Goal: Transaction & Acquisition: Subscribe to service/newsletter

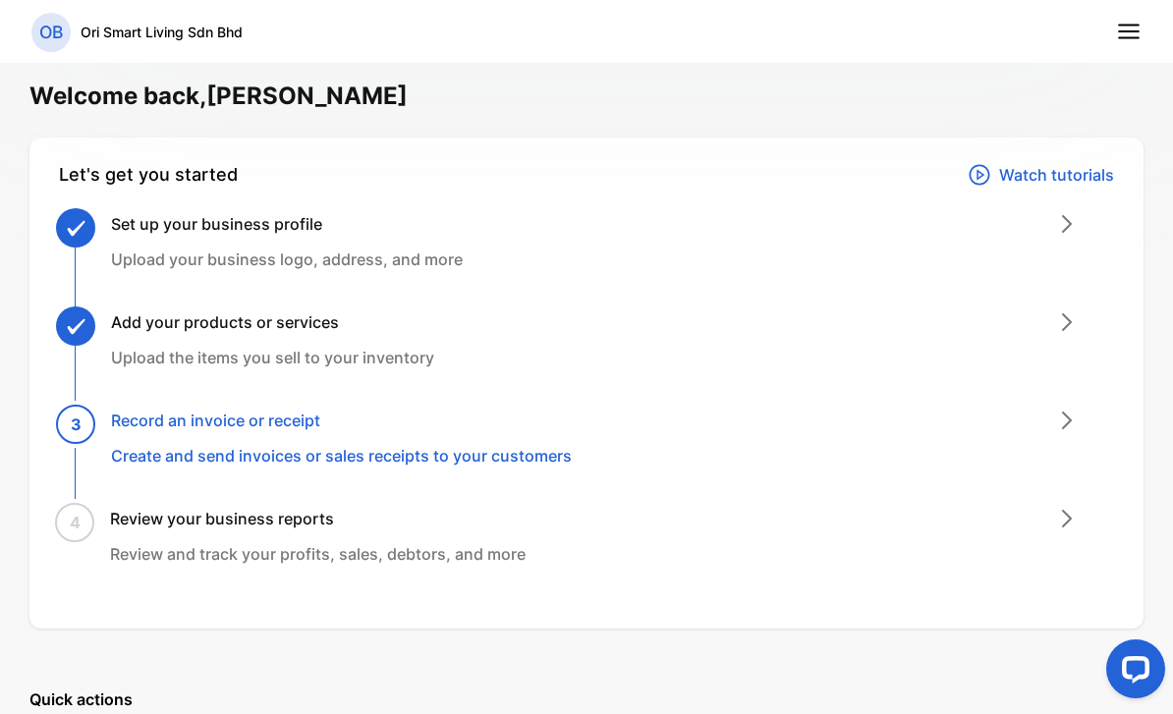
click at [1125, 26] on line at bounding box center [1128, 26] width 20 height 0
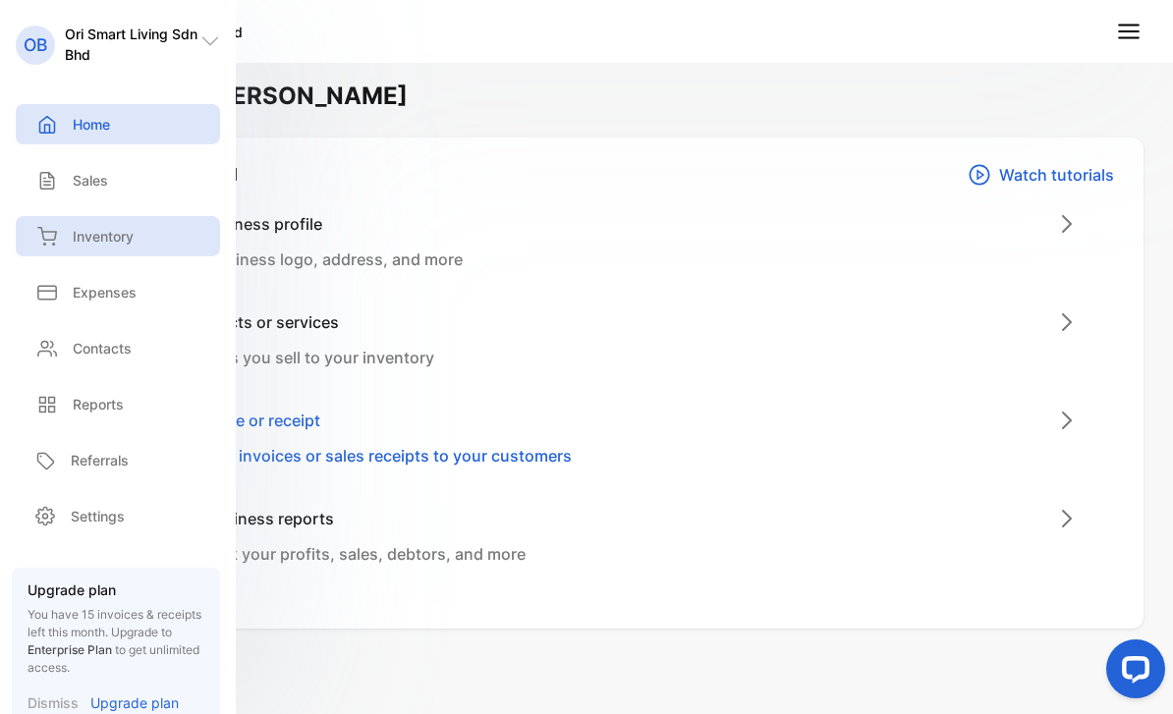
click at [118, 237] on p "Inventory" at bounding box center [103, 236] width 61 height 21
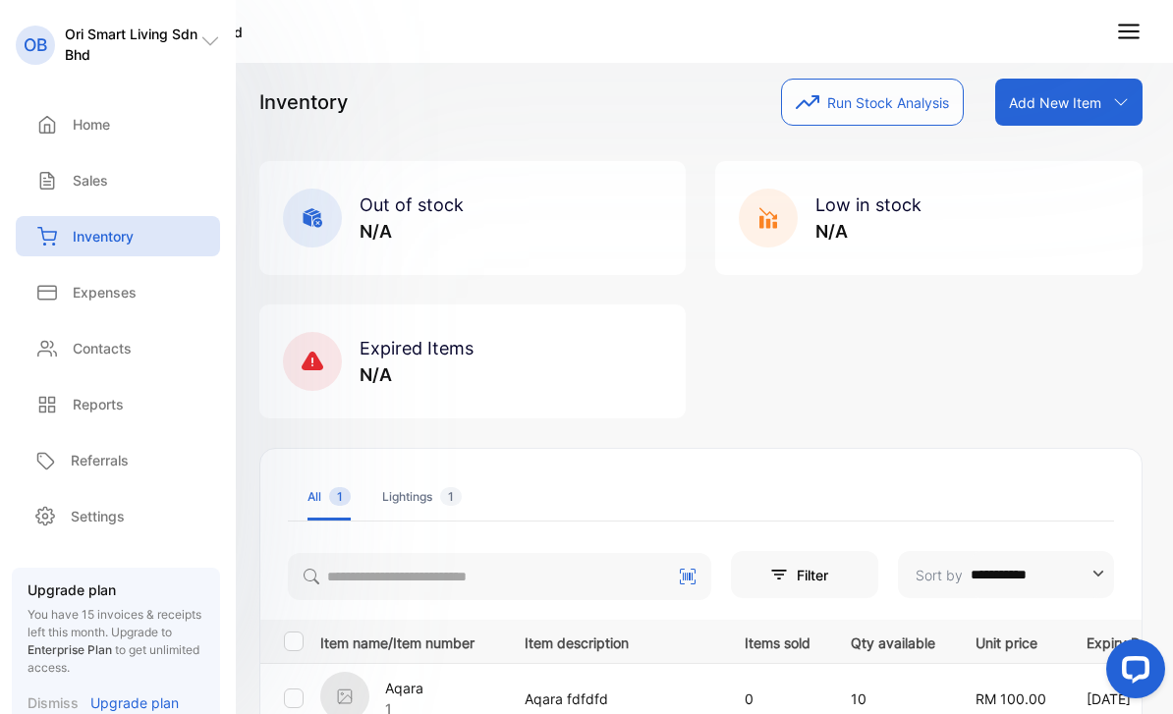
click at [1107, 114] on div "Add New Item" at bounding box center [1068, 102] width 147 height 47
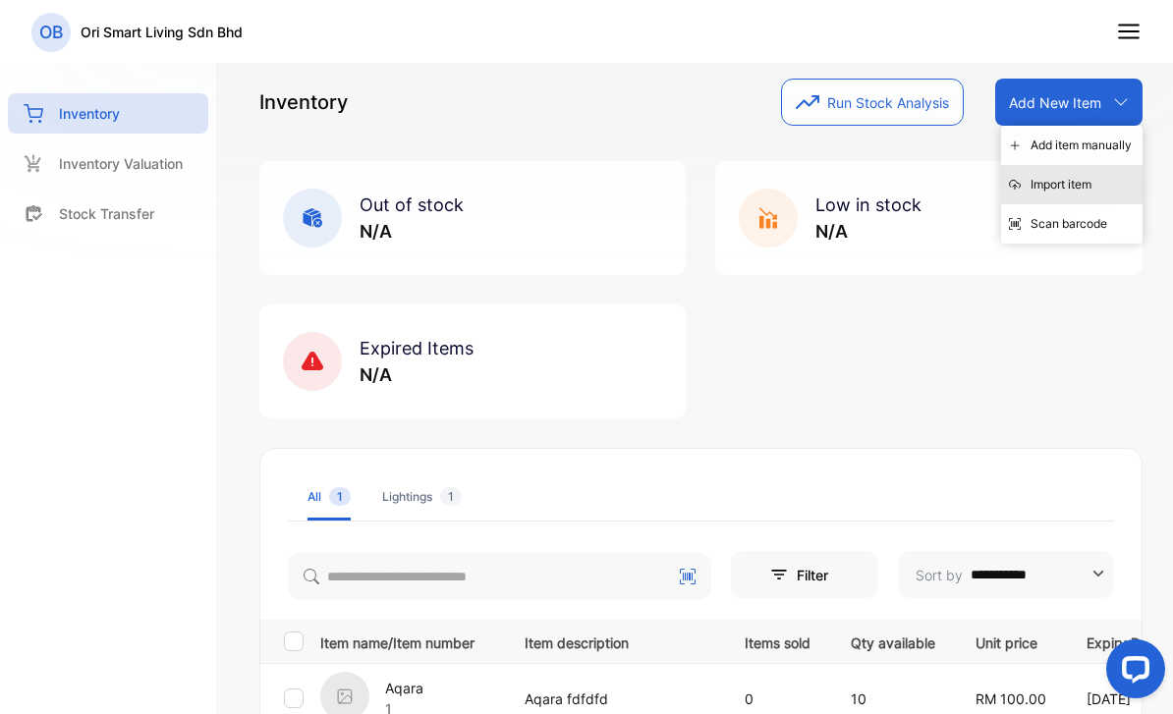
click at [1073, 195] on div "Import item" at bounding box center [1071, 184] width 141 height 39
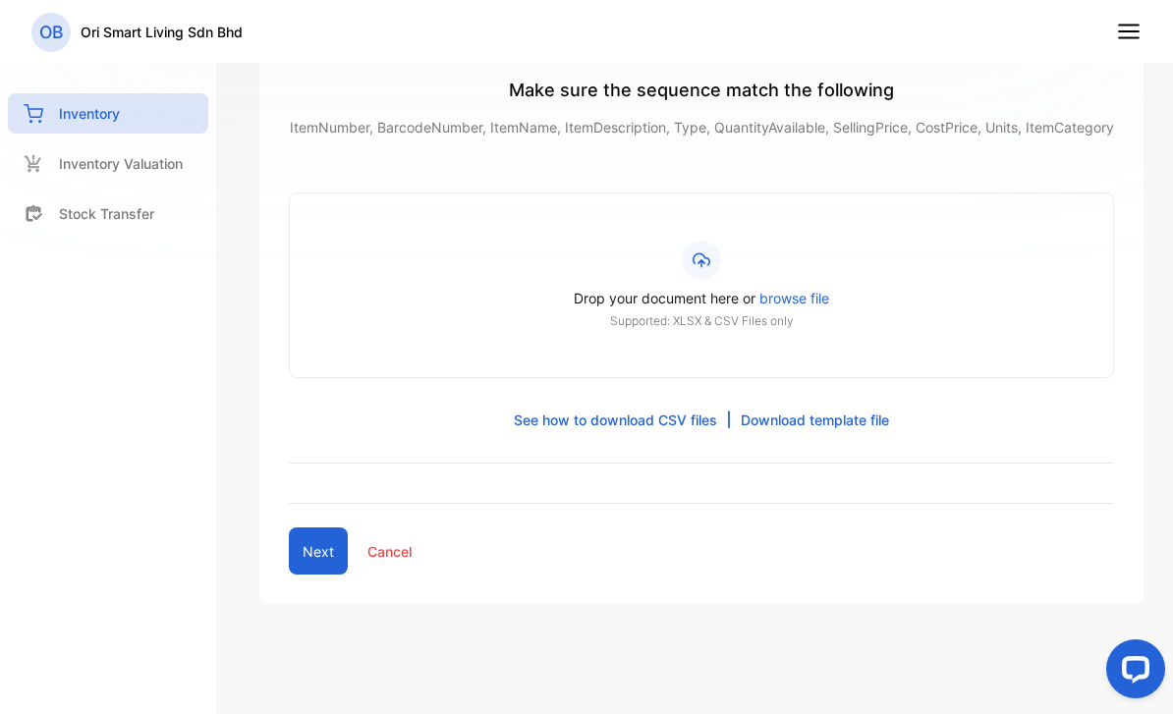
scroll to position [298, 0]
click at [783, 424] on link "Download template file" at bounding box center [814, 419] width 148 height 21
click at [0, 0] on html "OB Ori Smart Living Sdn Bhd OB Ori Smart Living Sdn Bhd Home Home Sales Sales I…" at bounding box center [586, 376] width 1173 height 753
click at [722, 1] on nav "OB Ori Smart Living Sdn Bhd" at bounding box center [586, 31] width 1173 height 63
click at [153, 151] on div "Inventory Valuation" at bounding box center [108, 163] width 200 height 40
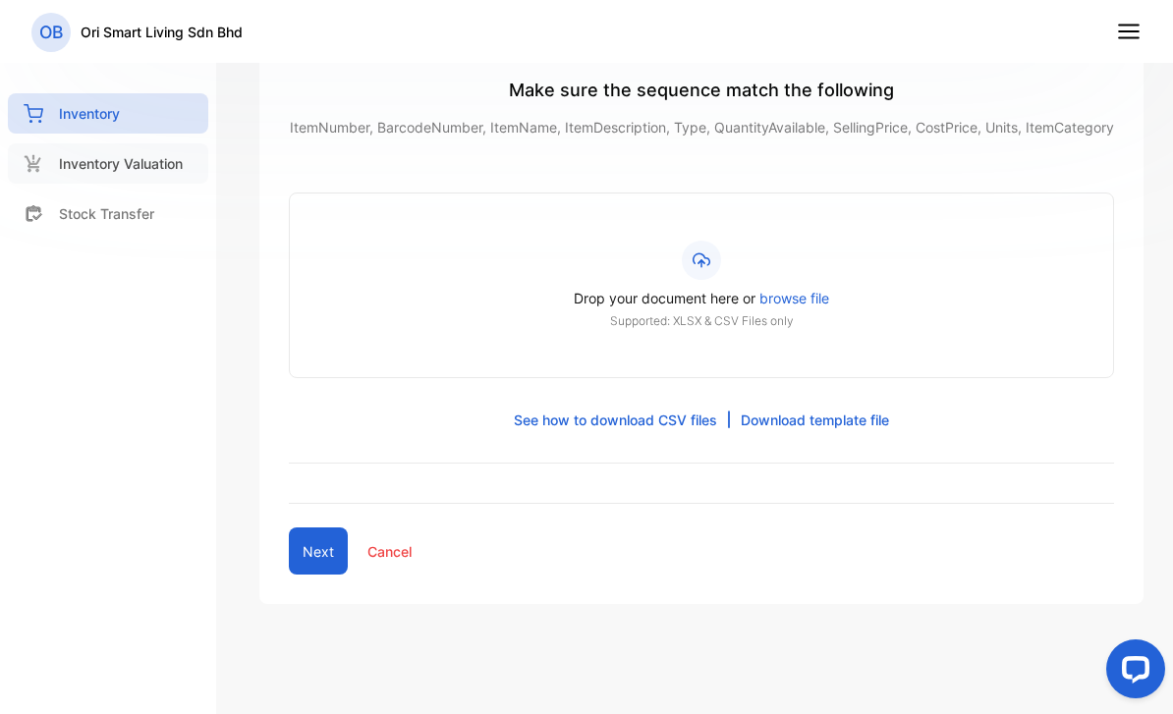
scroll to position [110, 0]
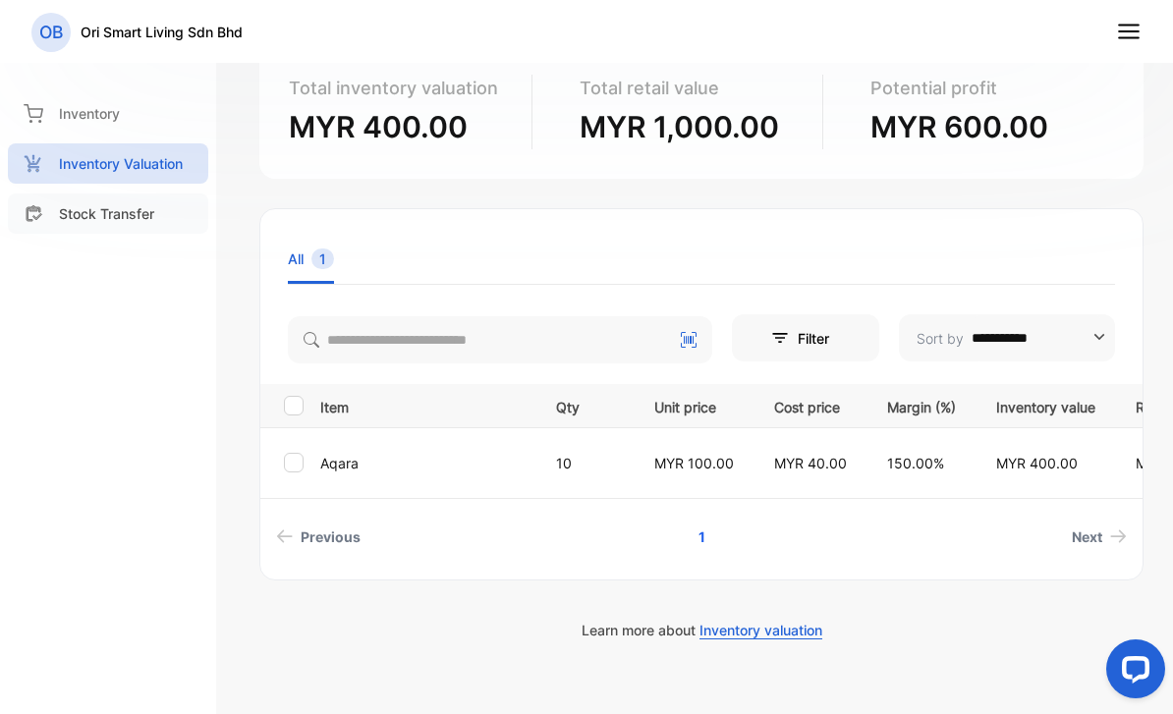
click at [124, 210] on p "Stock Transfer" at bounding box center [106, 213] width 95 height 21
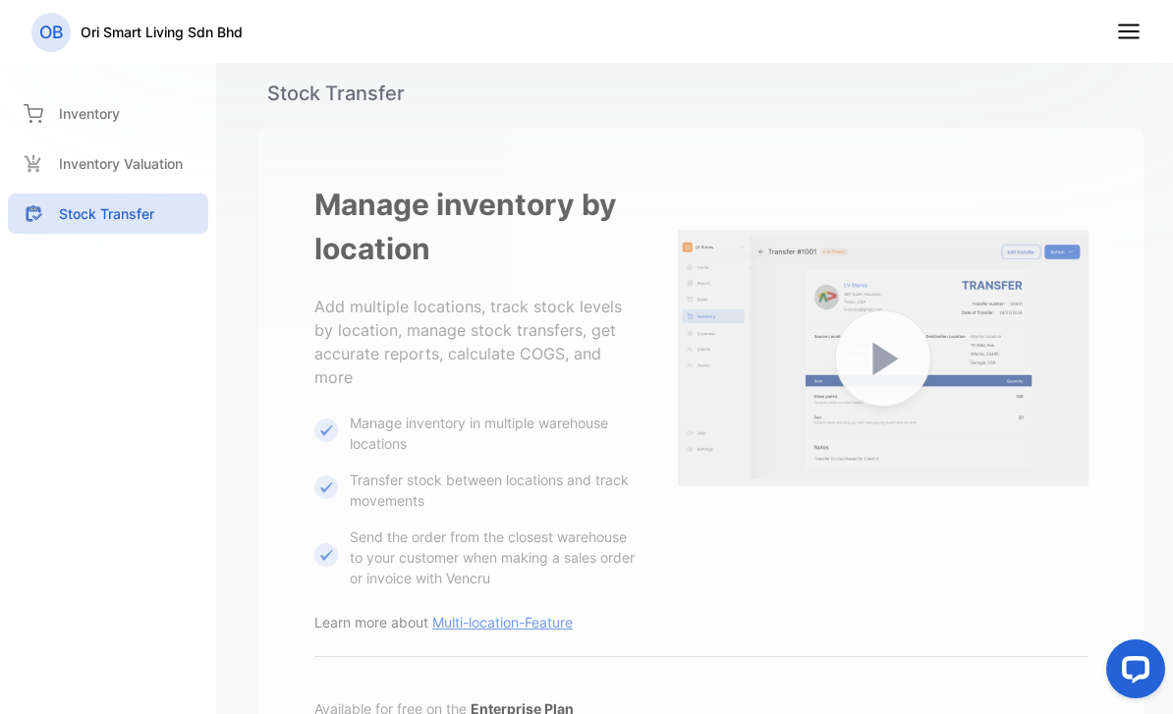
click at [1126, 28] on icon at bounding box center [1129, 32] width 26 height 26
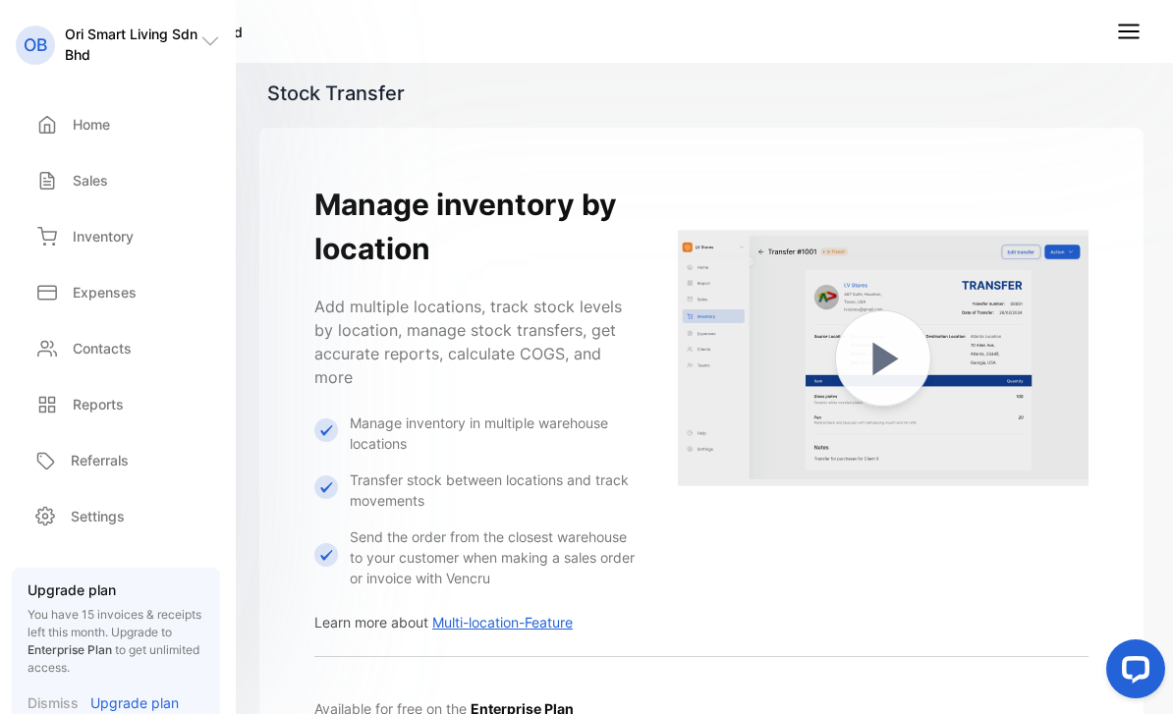
click at [1133, 35] on icon at bounding box center [1129, 32] width 26 height 26
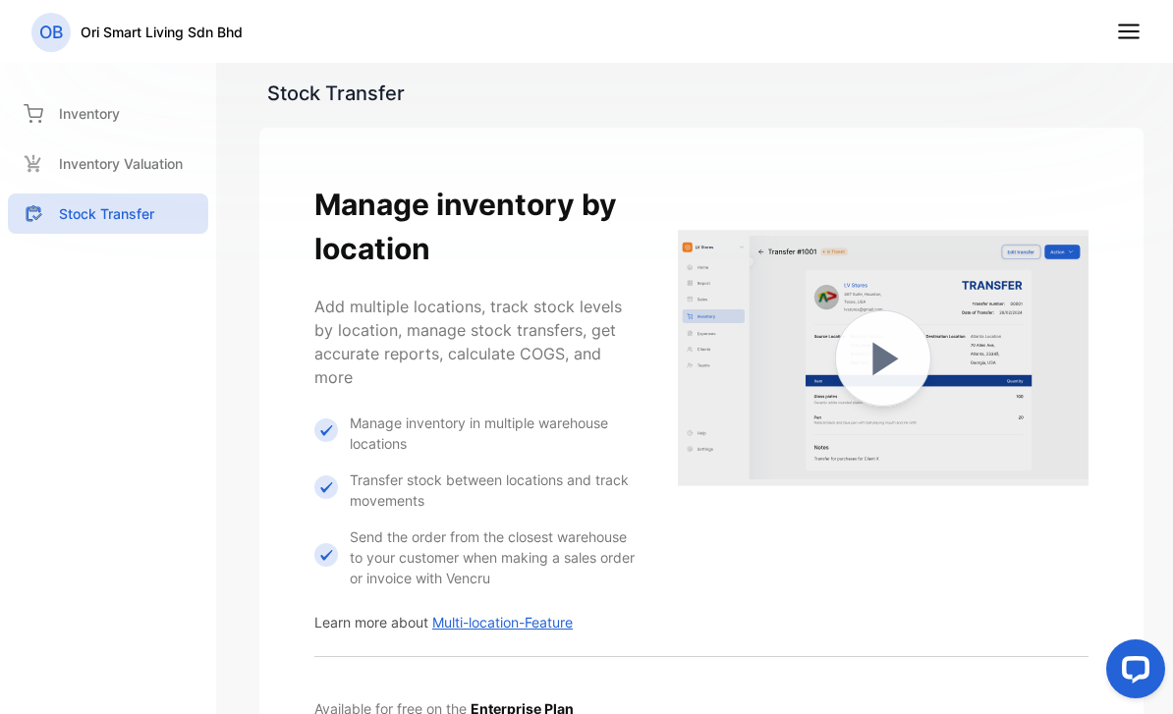
click at [1164, 42] on nav "OB Ori Smart Living Sdn Bhd" at bounding box center [586, 31] width 1173 height 63
click at [1091, 46] on nav "OB Ori Smart Living Sdn Bhd" at bounding box center [586, 31] width 1173 height 63
click at [1136, 35] on icon at bounding box center [1129, 32] width 26 height 26
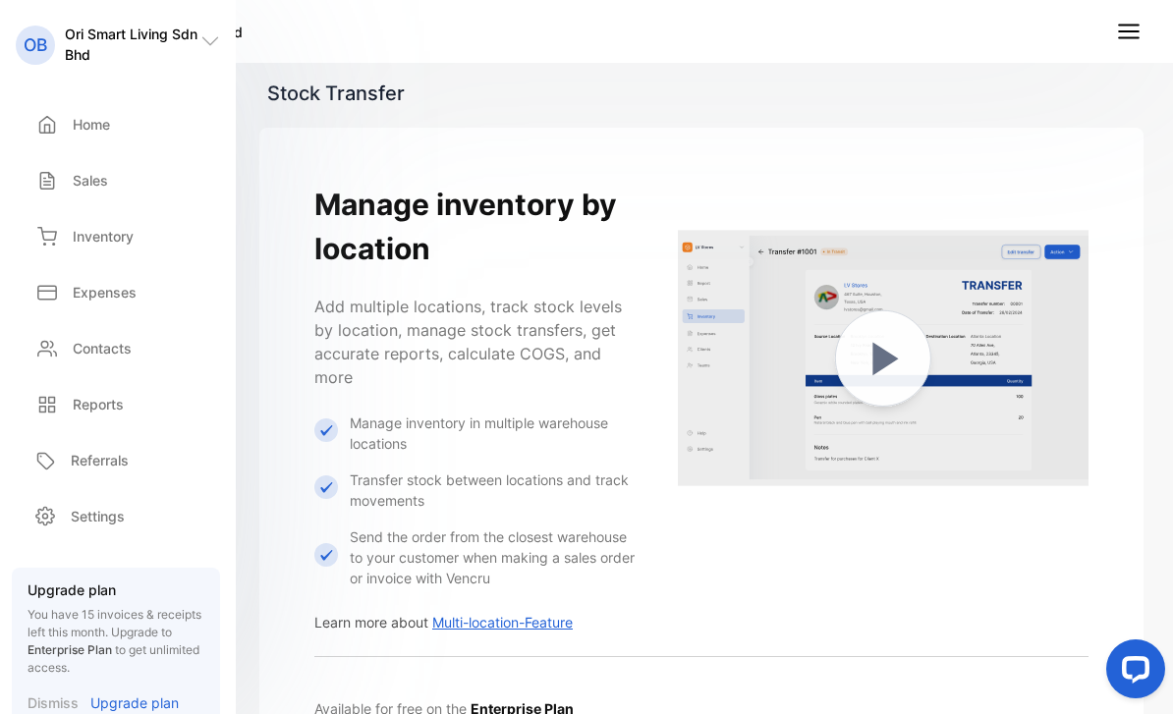
click at [1135, 35] on icon at bounding box center [1129, 32] width 26 height 26
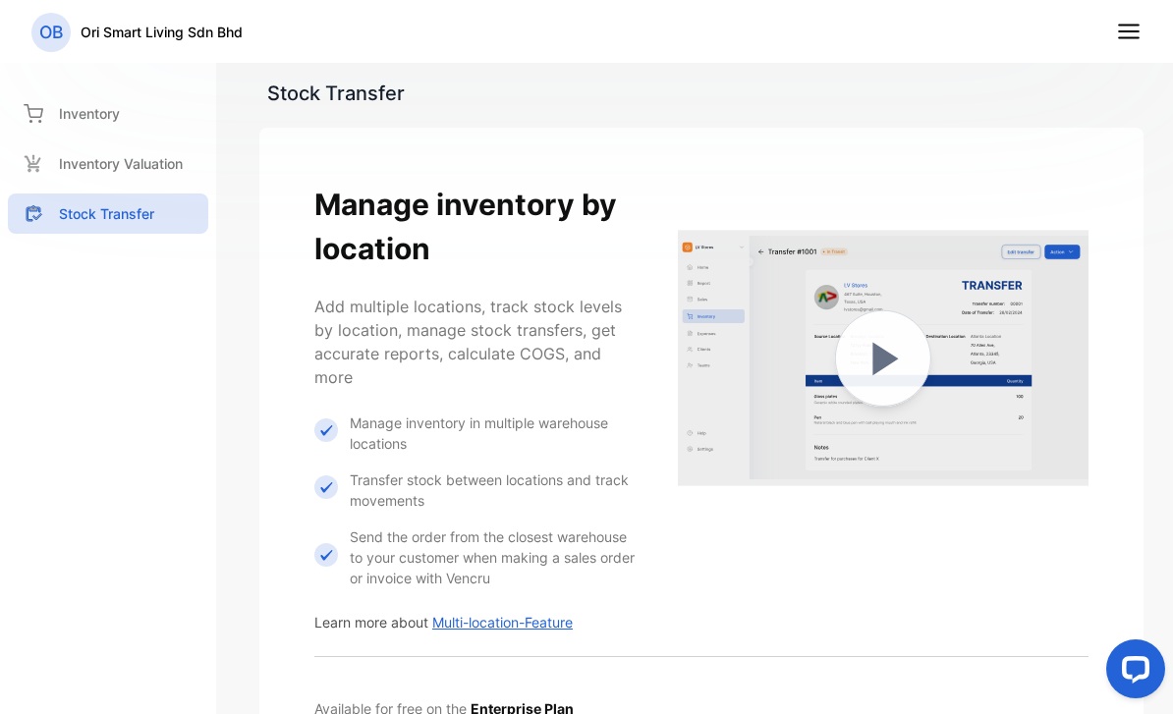
click at [1128, 36] on icon at bounding box center [1129, 32] width 26 height 26
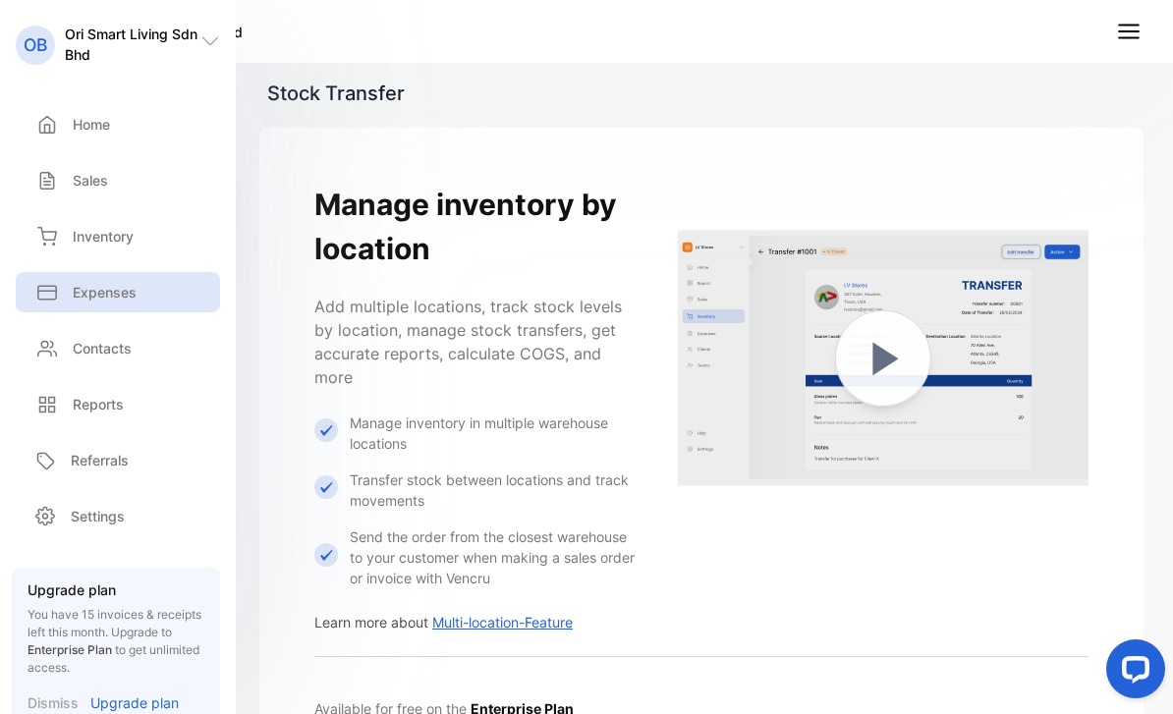
click at [93, 283] on p "Expenses" at bounding box center [105, 292] width 64 height 21
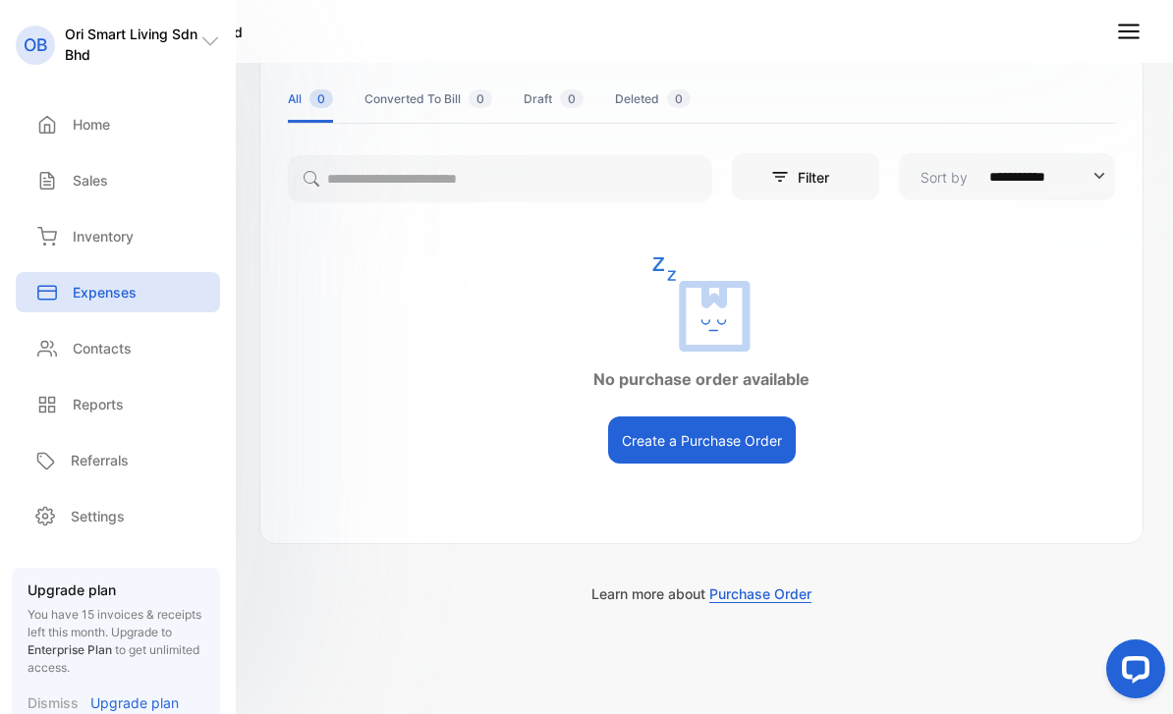
scroll to position [105, 0]
click at [755, 443] on button "Create a Purchase Order" at bounding box center [702, 439] width 188 height 47
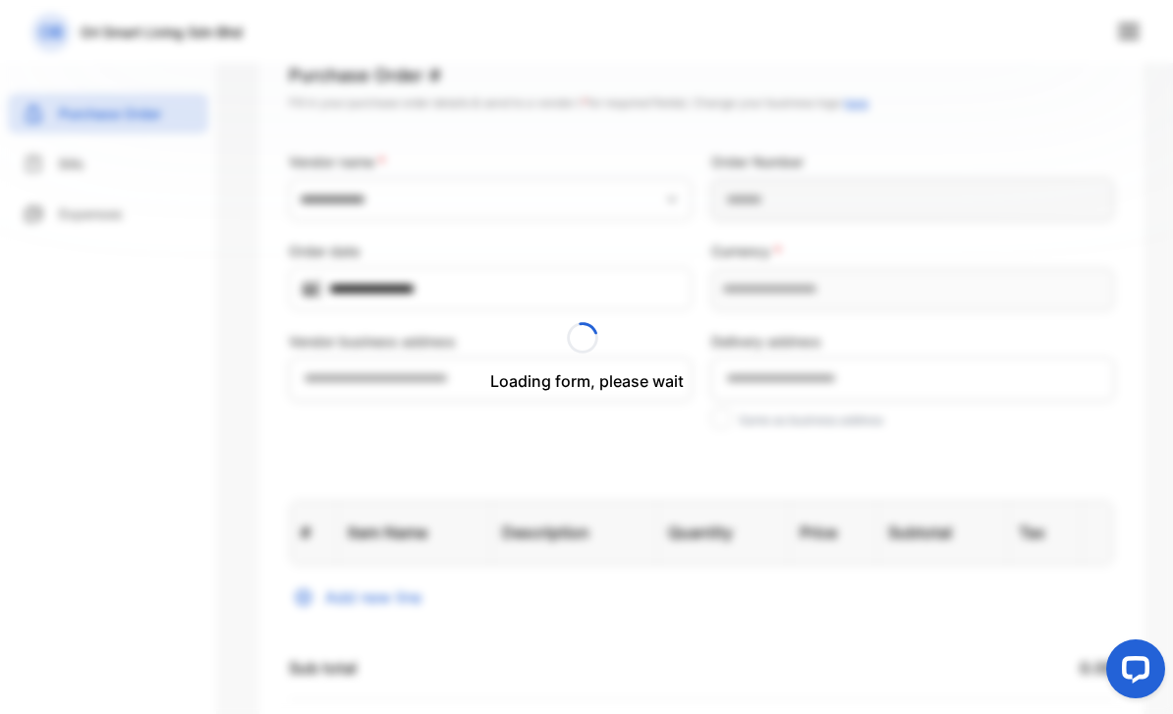
type Number-inputPurchaseOrderNumber "**********"
type input "**********"
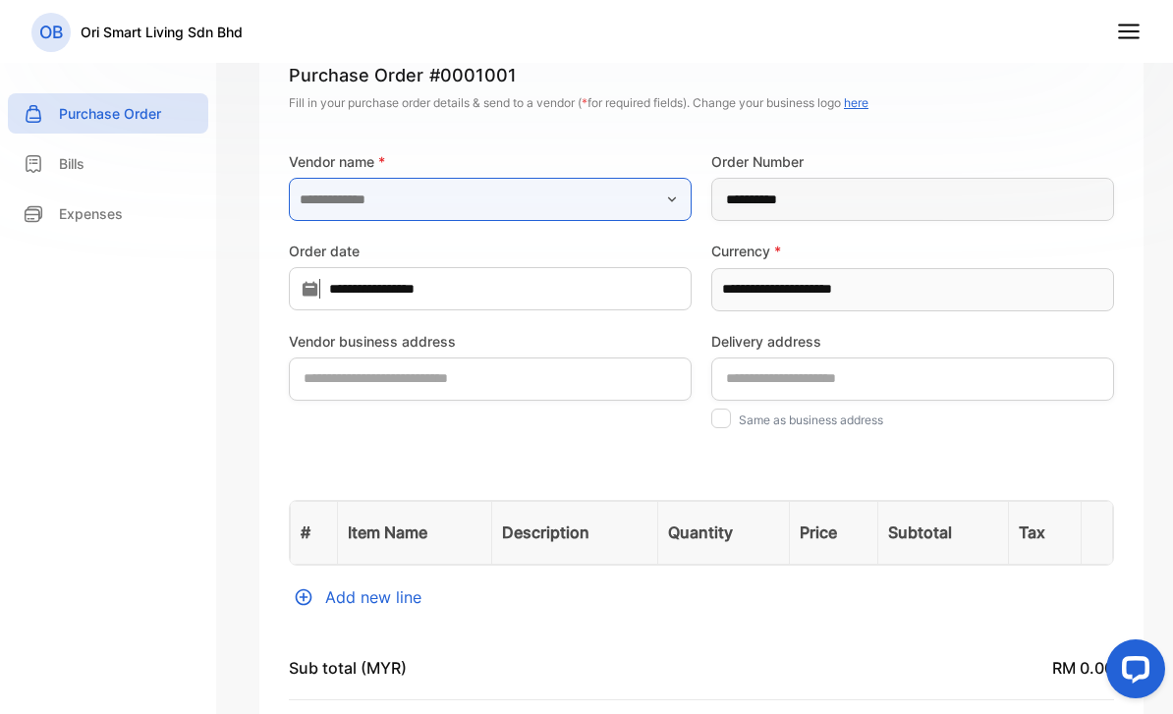
click at [628, 208] on input "text" at bounding box center [490, 199] width 403 height 43
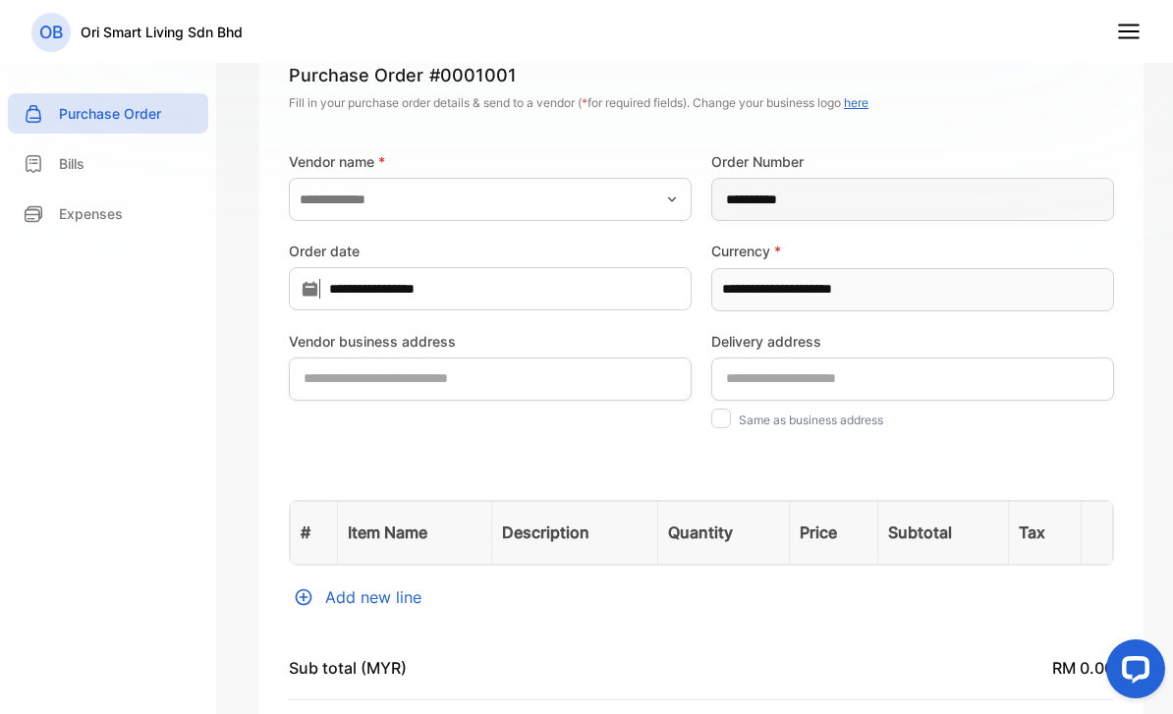
click at [817, 252] on label "Currency *" at bounding box center [912, 251] width 403 height 21
click at [711, 328] on form "**********" at bounding box center [701, 288] width 825 height 305
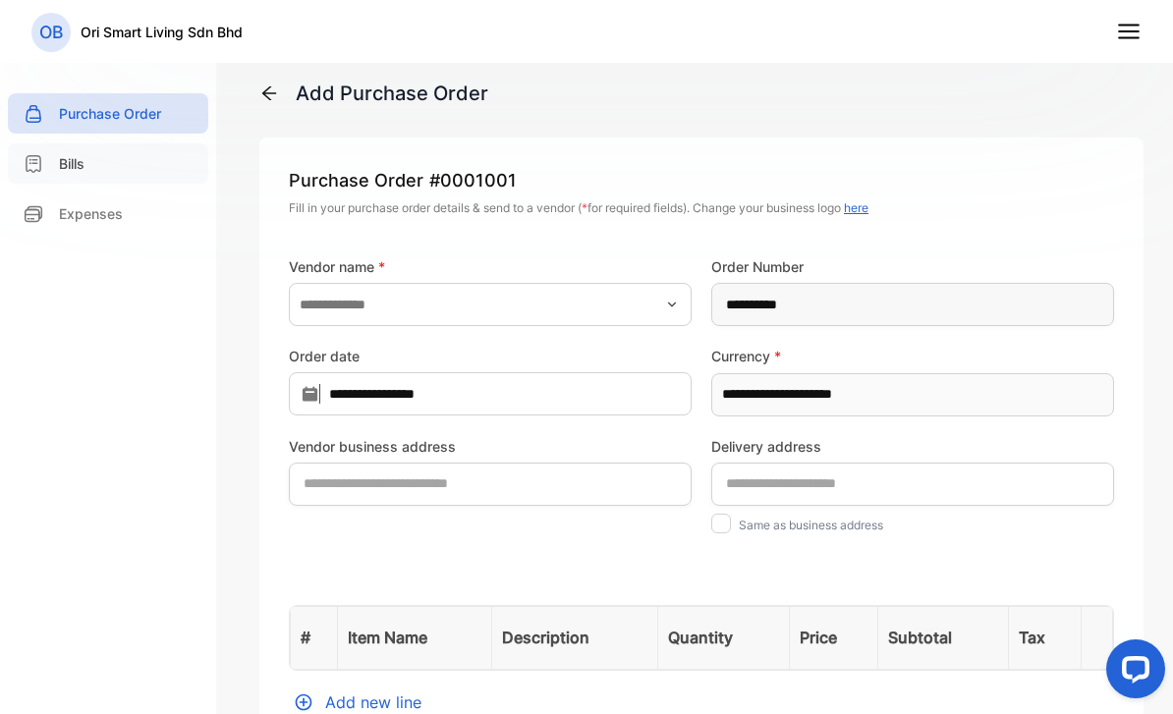
click at [65, 167] on p "Bills" at bounding box center [72, 163] width 26 height 21
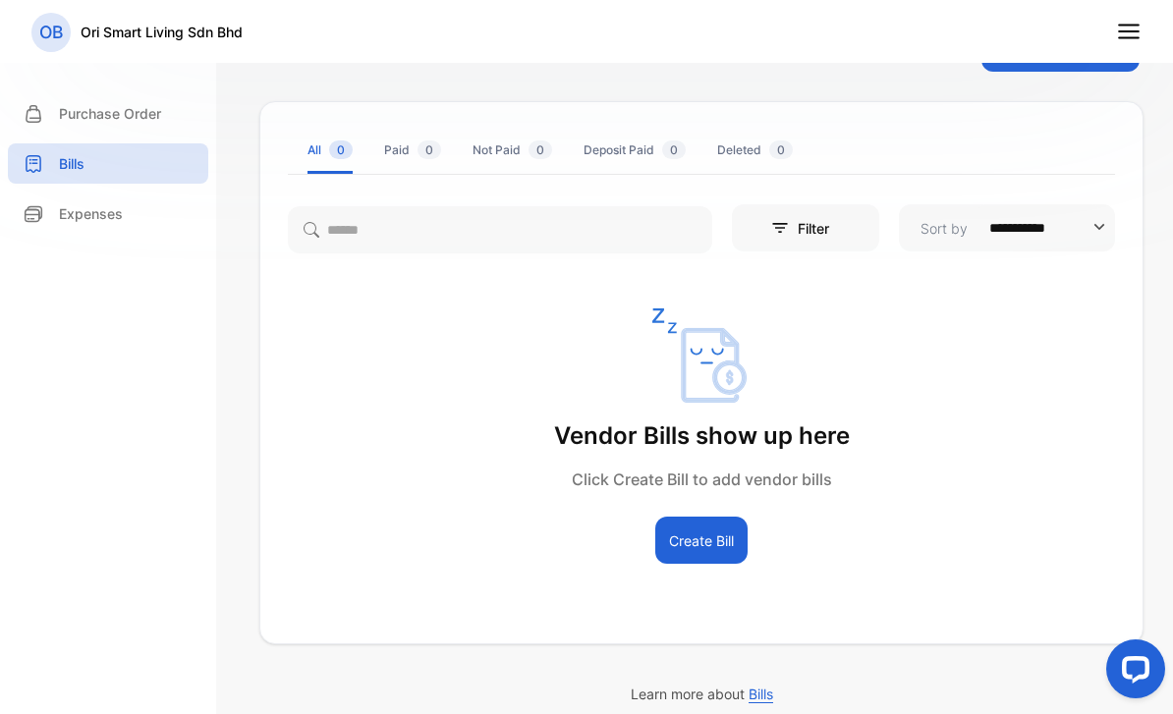
scroll to position [39, 0]
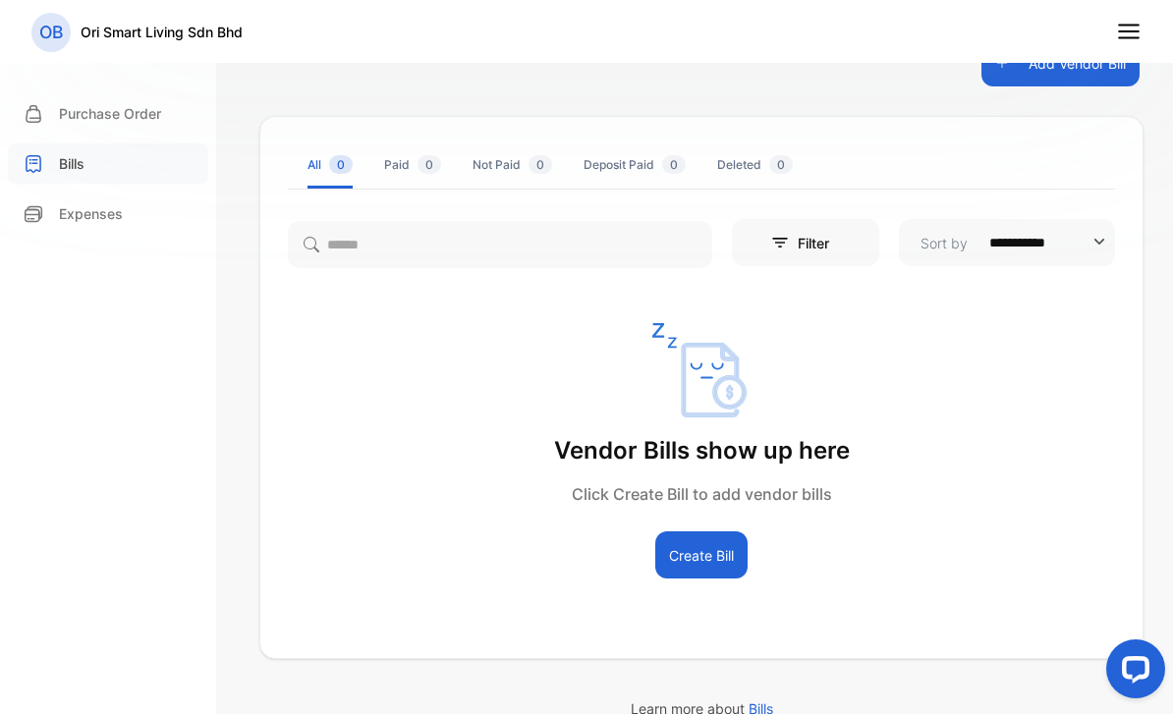
click at [95, 169] on div "Bills" at bounding box center [108, 163] width 200 height 40
click at [92, 213] on p "Expenses" at bounding box center [91, 213] width 64 height 21
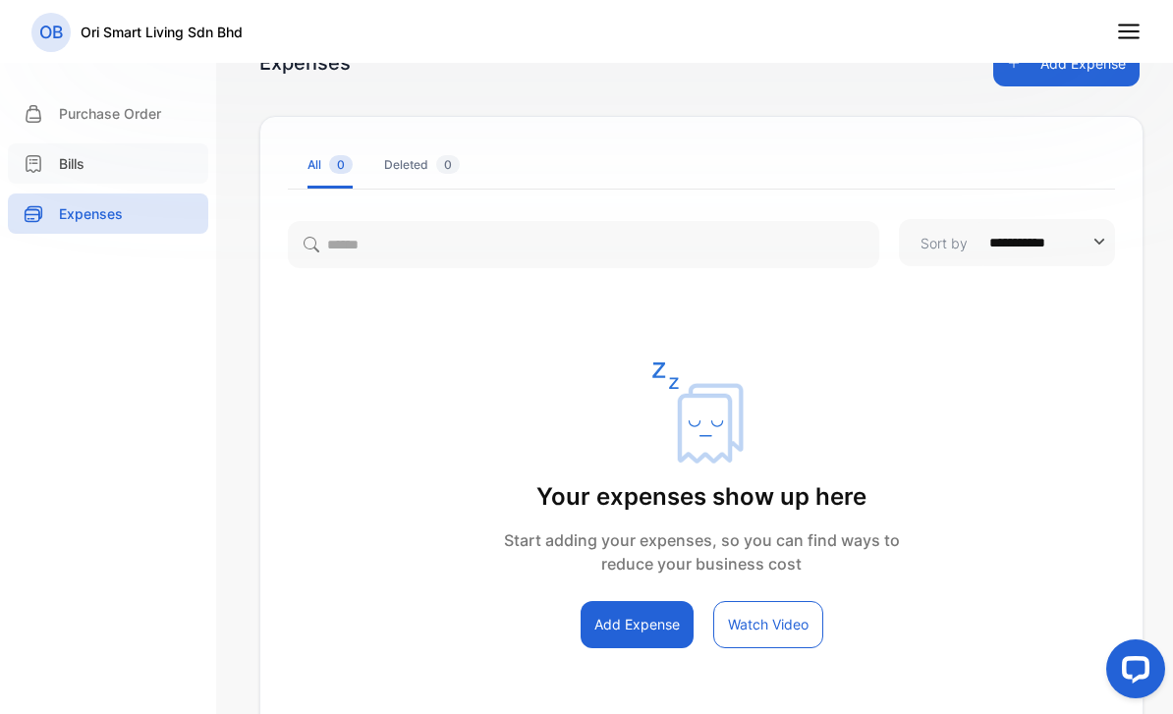
click at [81, 157] on p "Bills" at bounding box center [72, 163] width 26 height 21
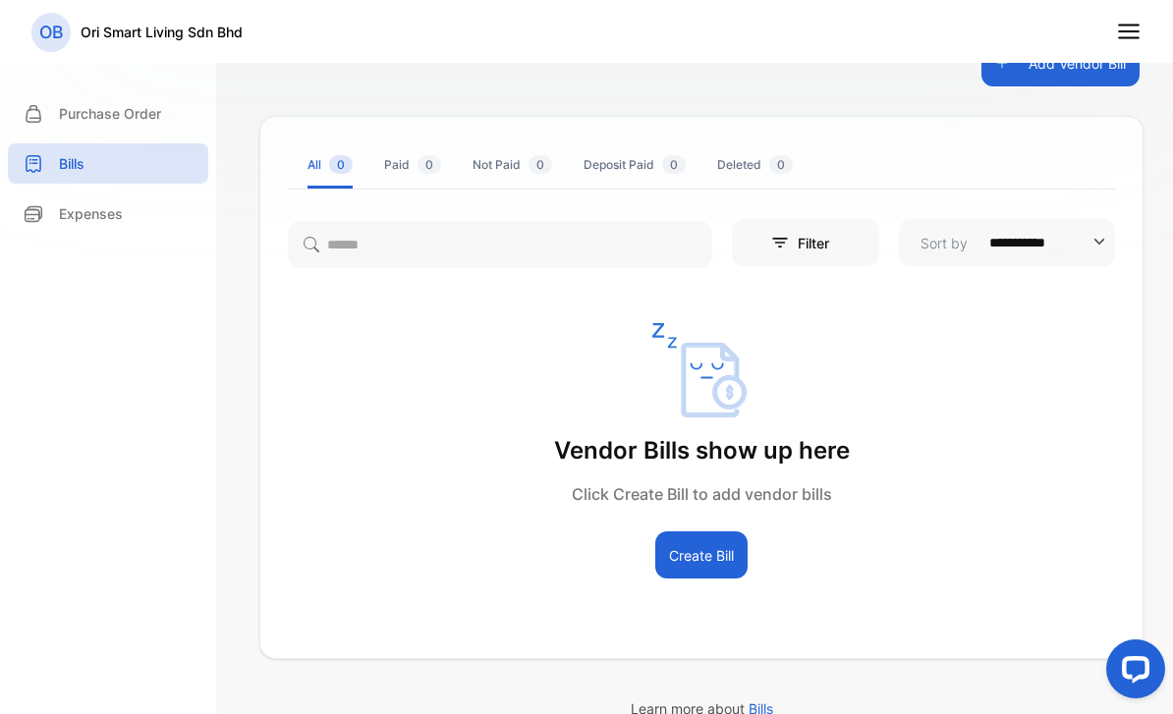
click at [682, 553] on button "Create Bill" at bounding box center [701, 554] width 92 height 47
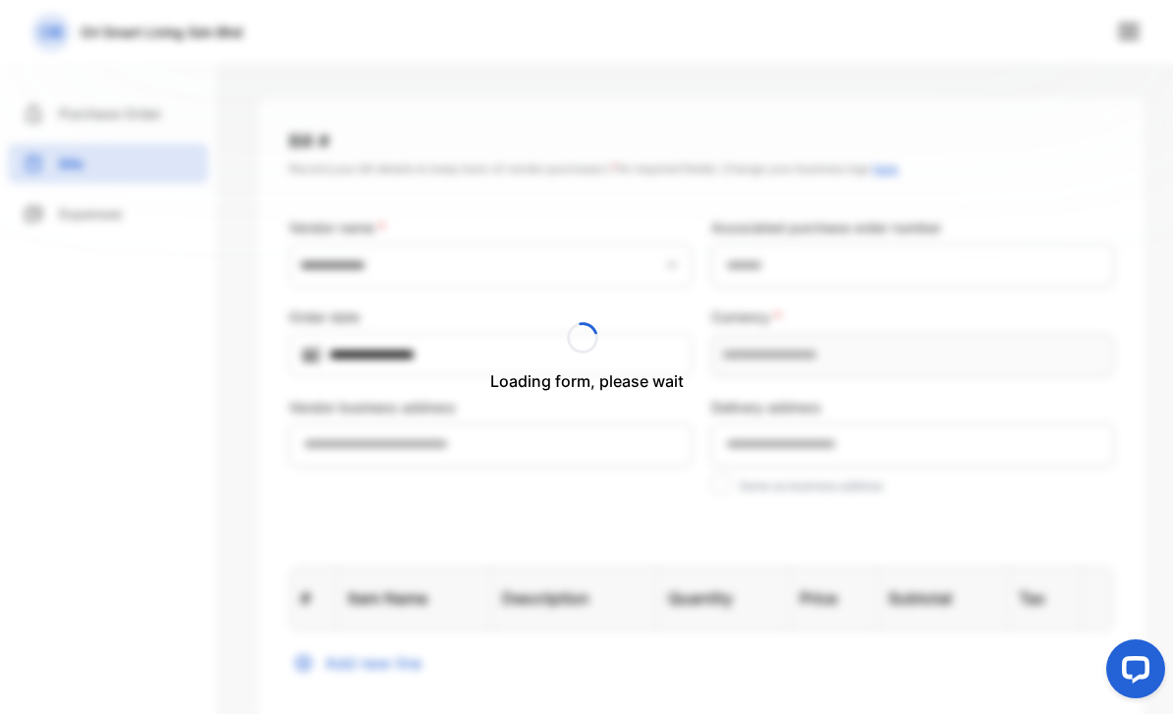
type input "**********"
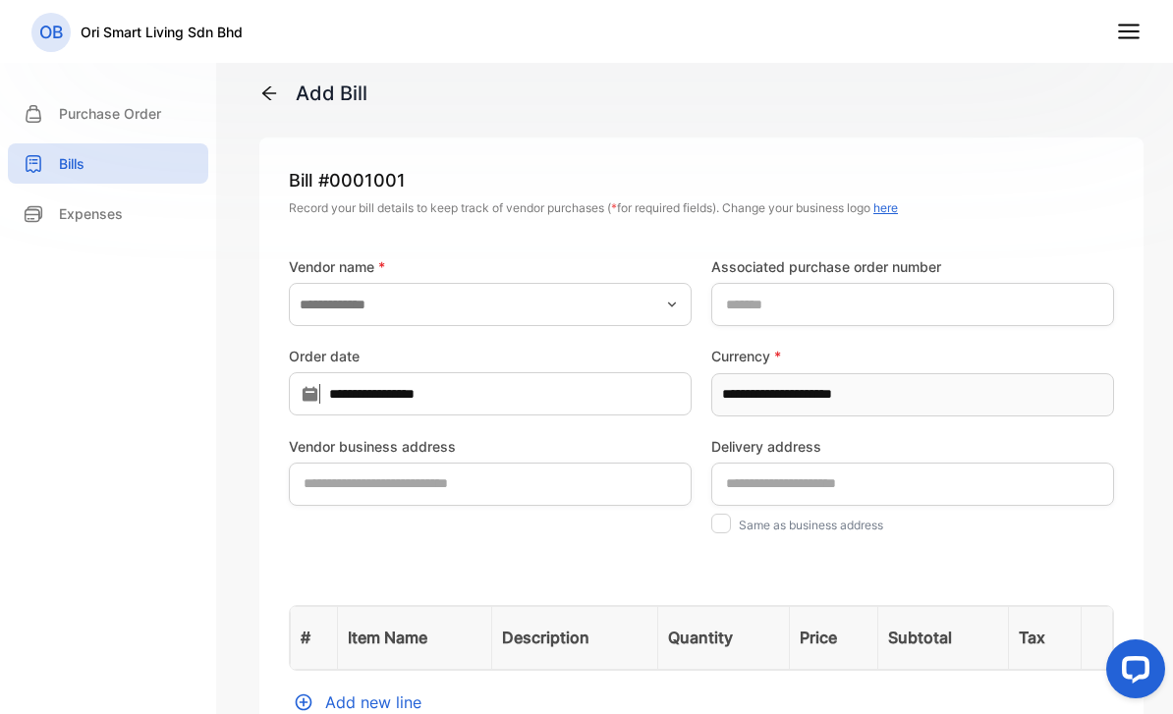
click at [1127, 28] on icon at bounding box center [1129, 32] width 26 height 26
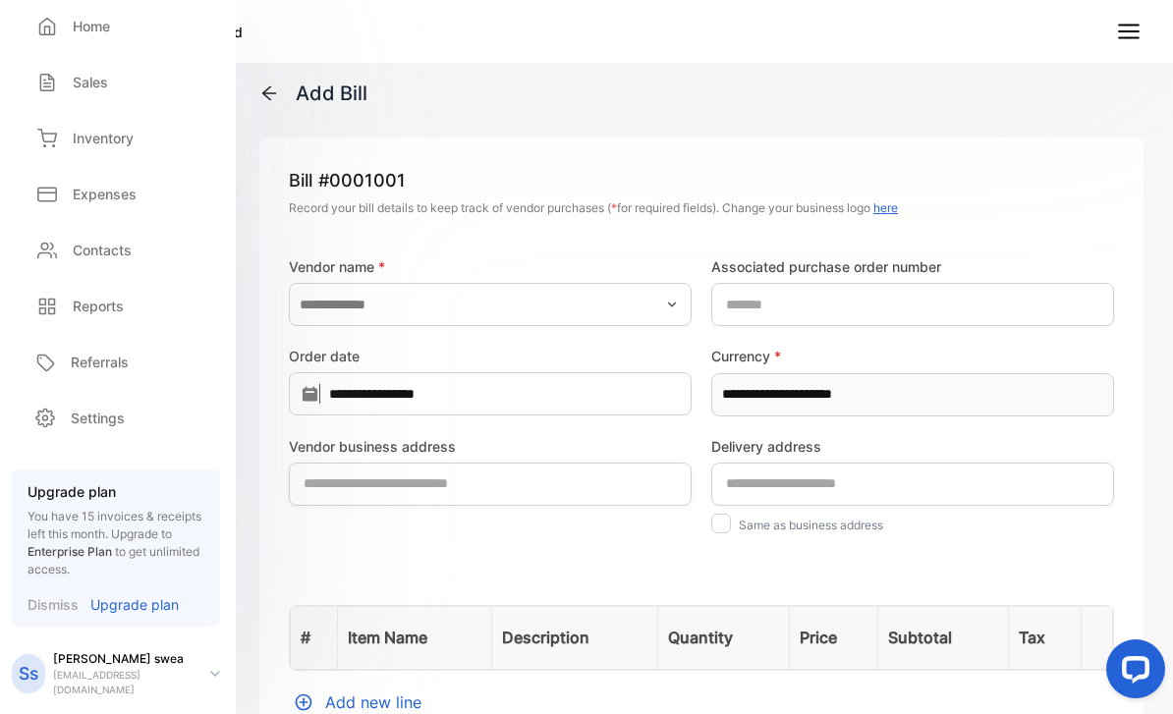
scroll to position [97, 6]
click at [67, 661] on p "Samuel swea" at bounding box center [123, 660] width 141 height 18
click at [28, 674] on p "Ss" at bounding box center [29, 675] width 20 height 26
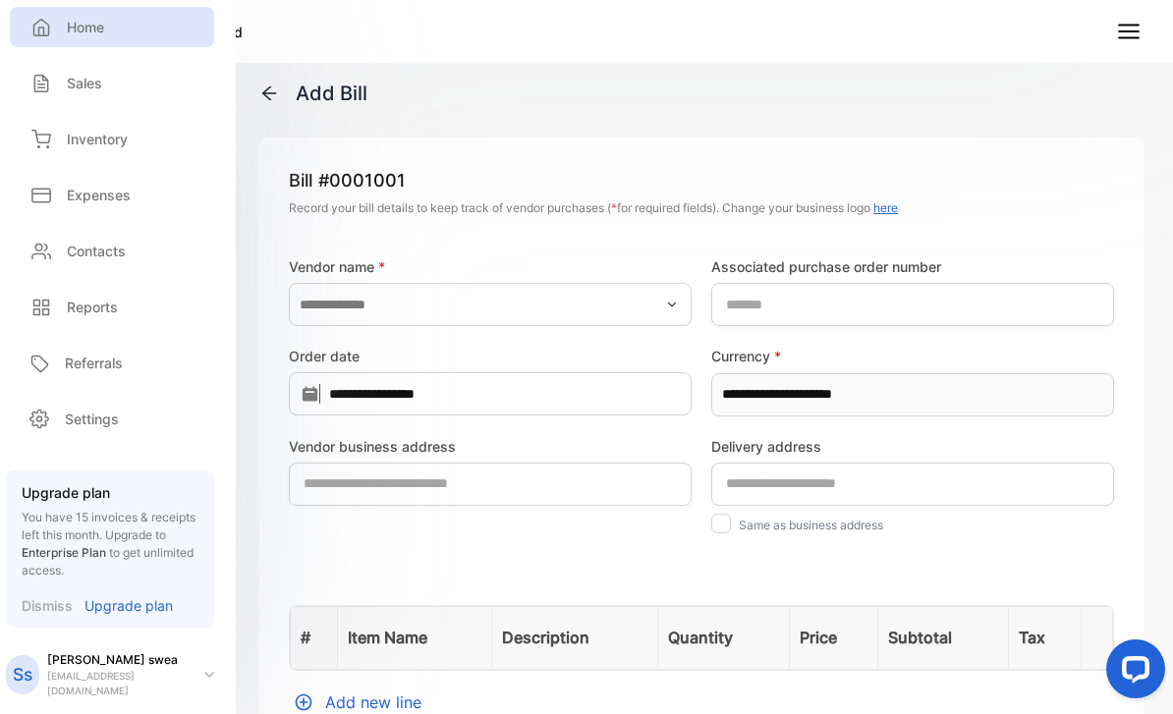
scroll to position [0, 0]
click at [80, 35] on p "Home" at bounding box center [85, 27] width 37 height 21
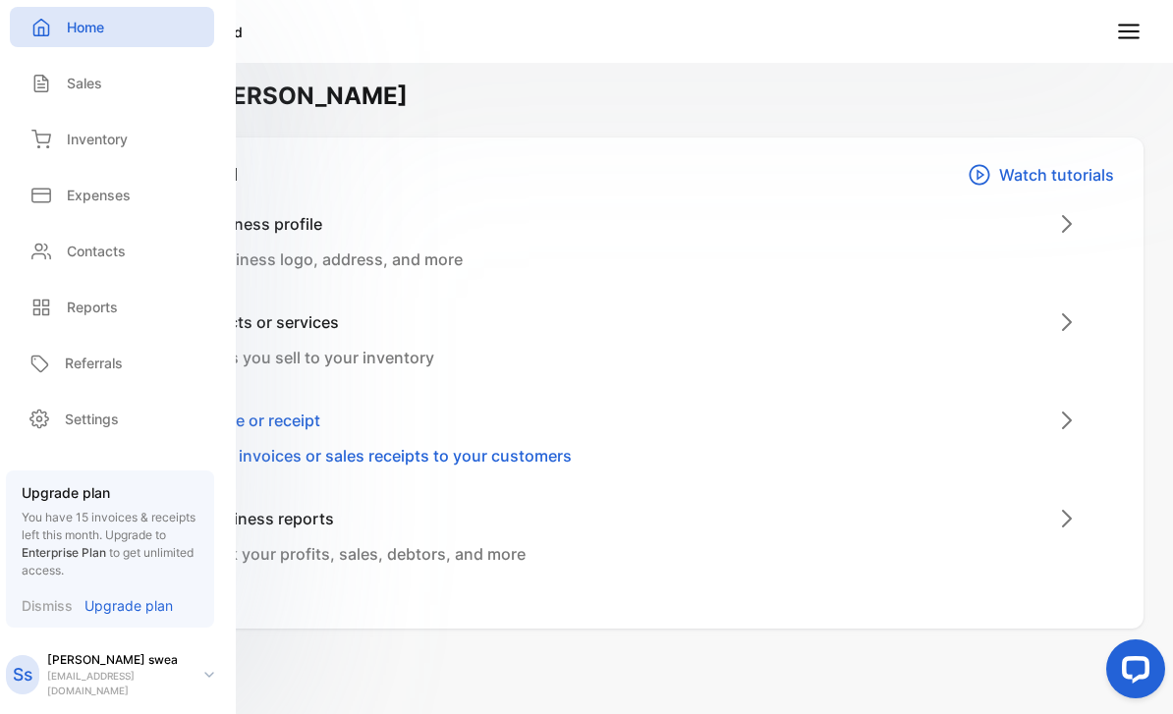
click at [82, 31] on p "Home" at bounding box center [85, 27] width 37 height 21
click at [607, 83] on div "Welcome back, Samuel" at bounding box center [586, 96] width 1114 height 35
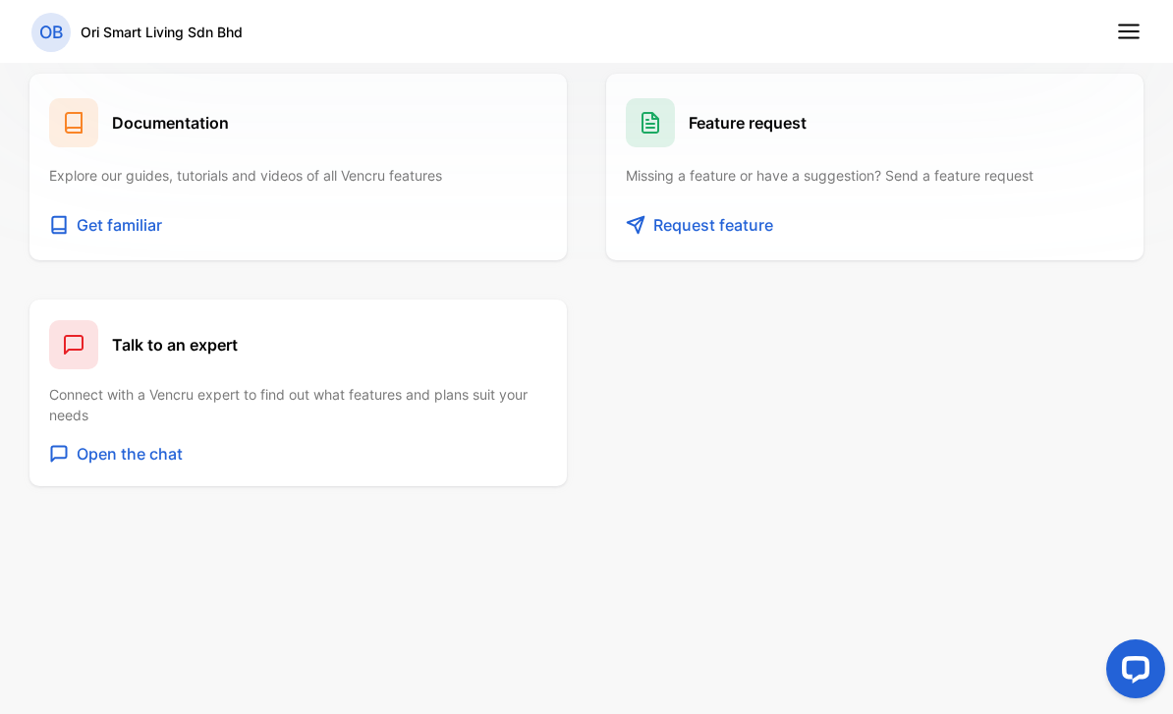
scroll to position [1614, 0]
click at [149, 223] on p "Get familiar" at bounding box center [119, 225] width 85 height 24
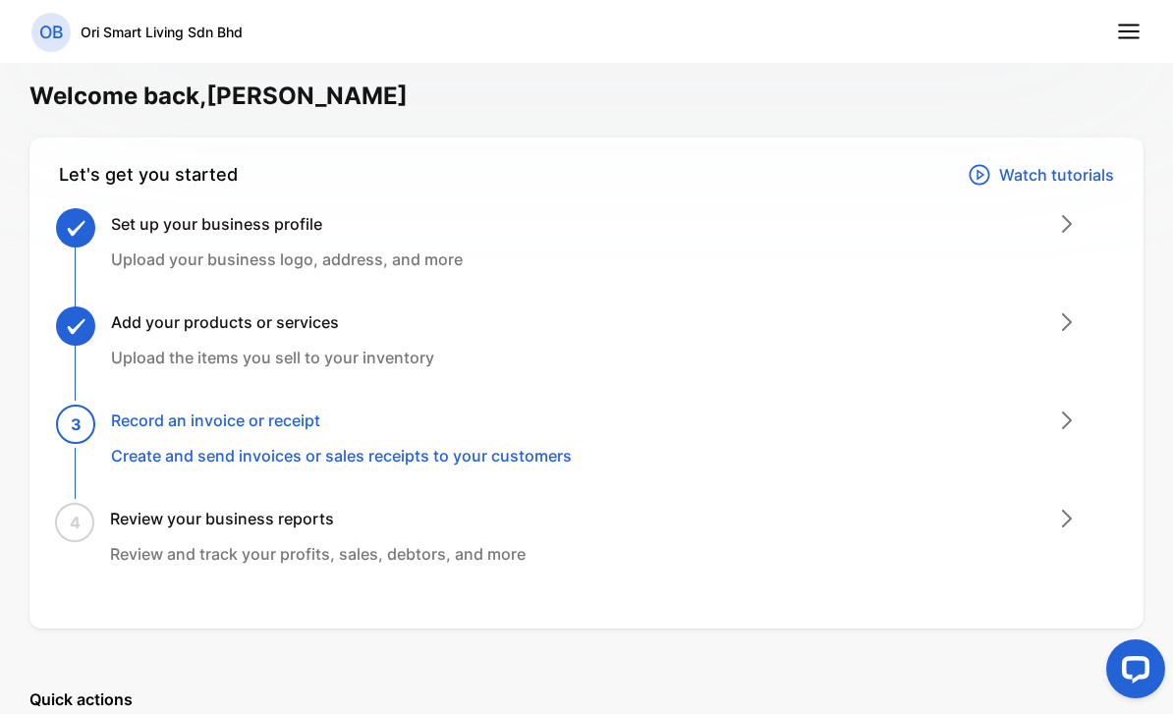
scroll to position [0, 0]
click at [1123, 31] on line at bounding box center [1128, 31] width 20 height 0
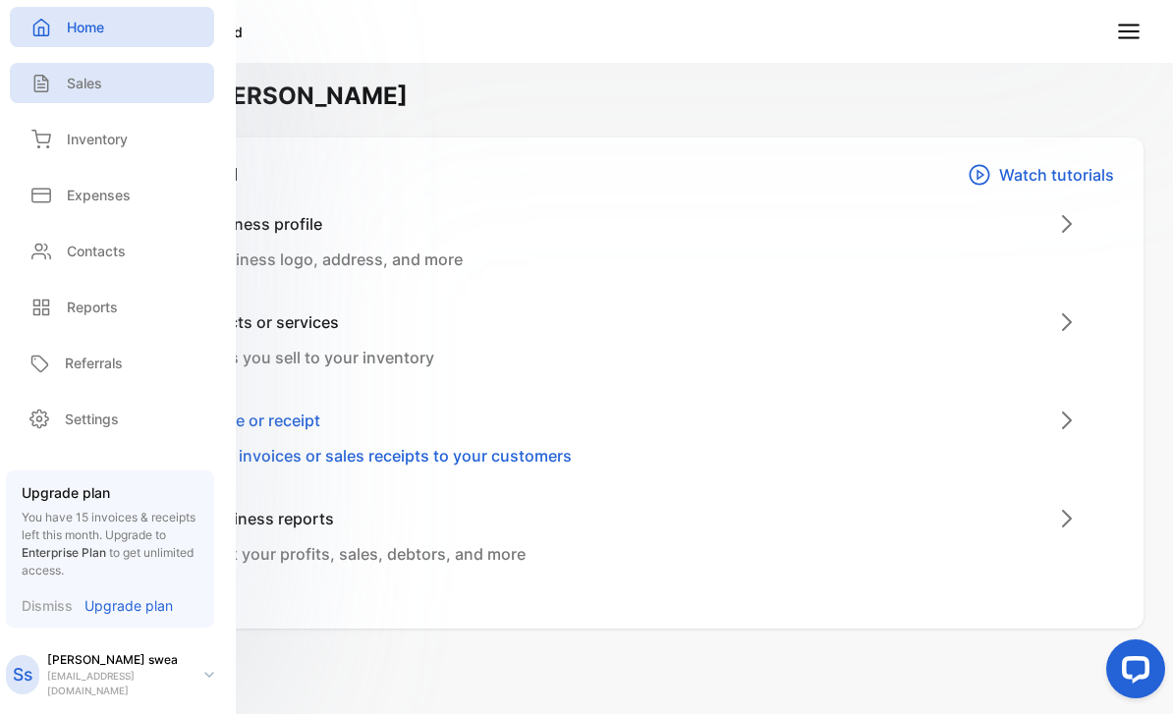
click at [163, 63] on div "Sales" at bounding box center [112, 83] width 204 height 40
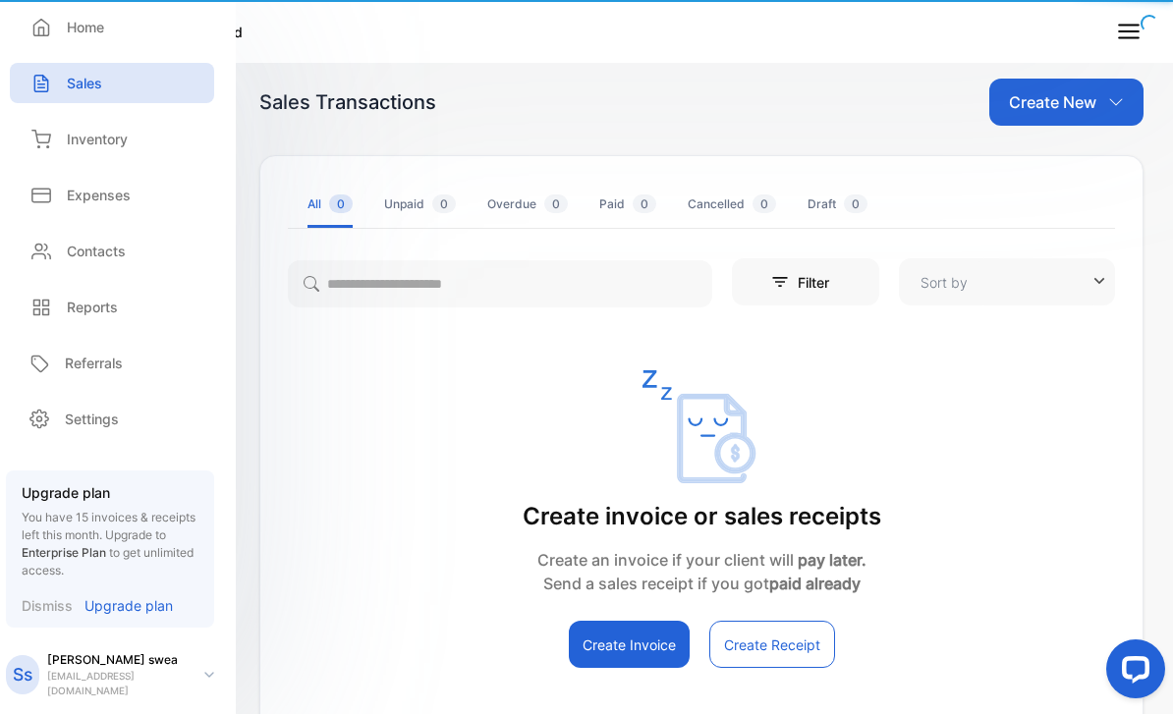
type input "**********"
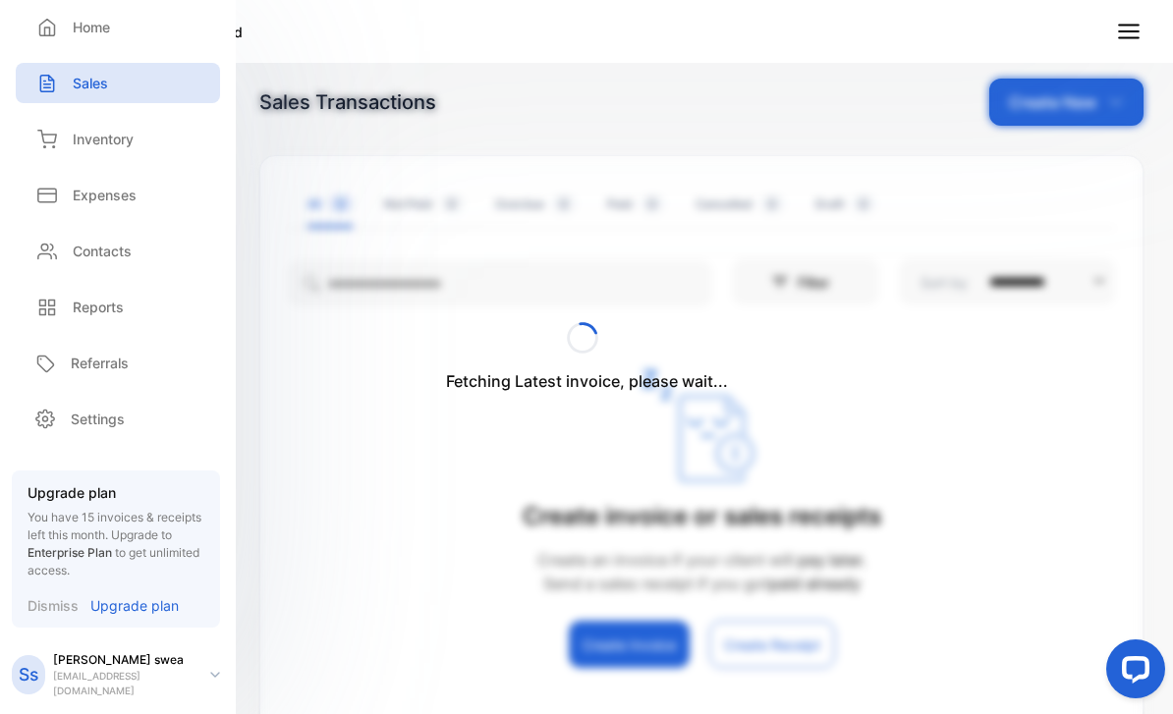
click at [582, 469] on div "Fetching Latest invoice, please wait..." at bounding box center [586, 357] width 1173 height 714
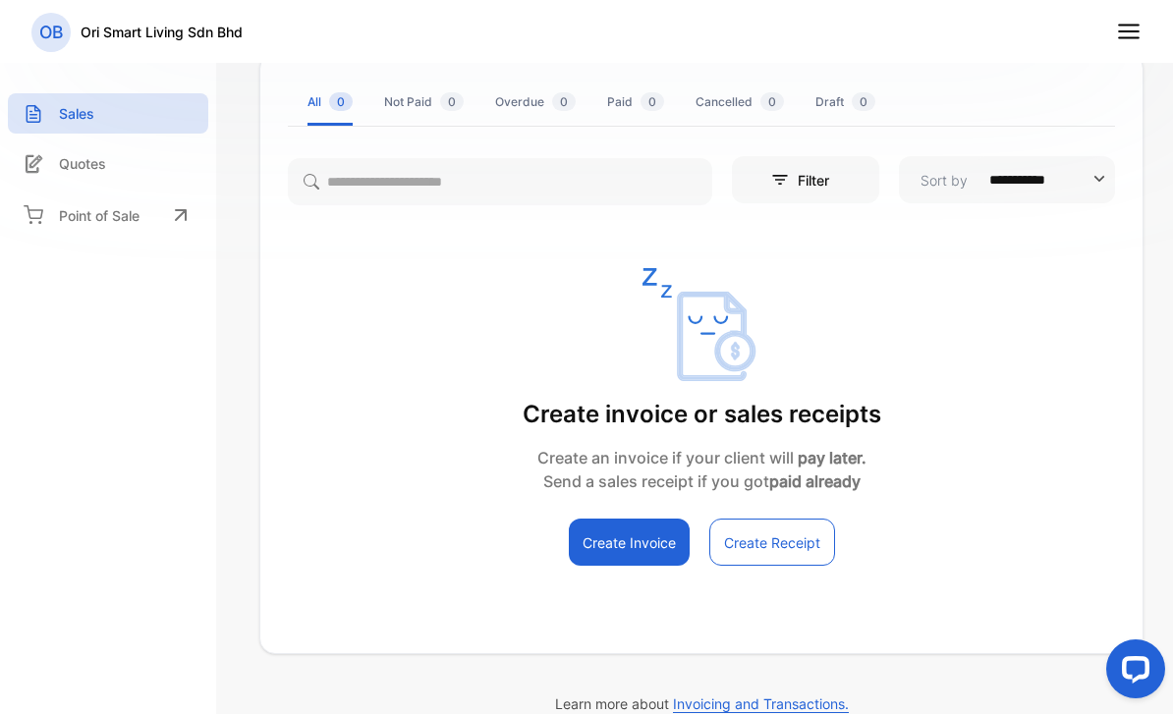
scroll to position [105, 0]
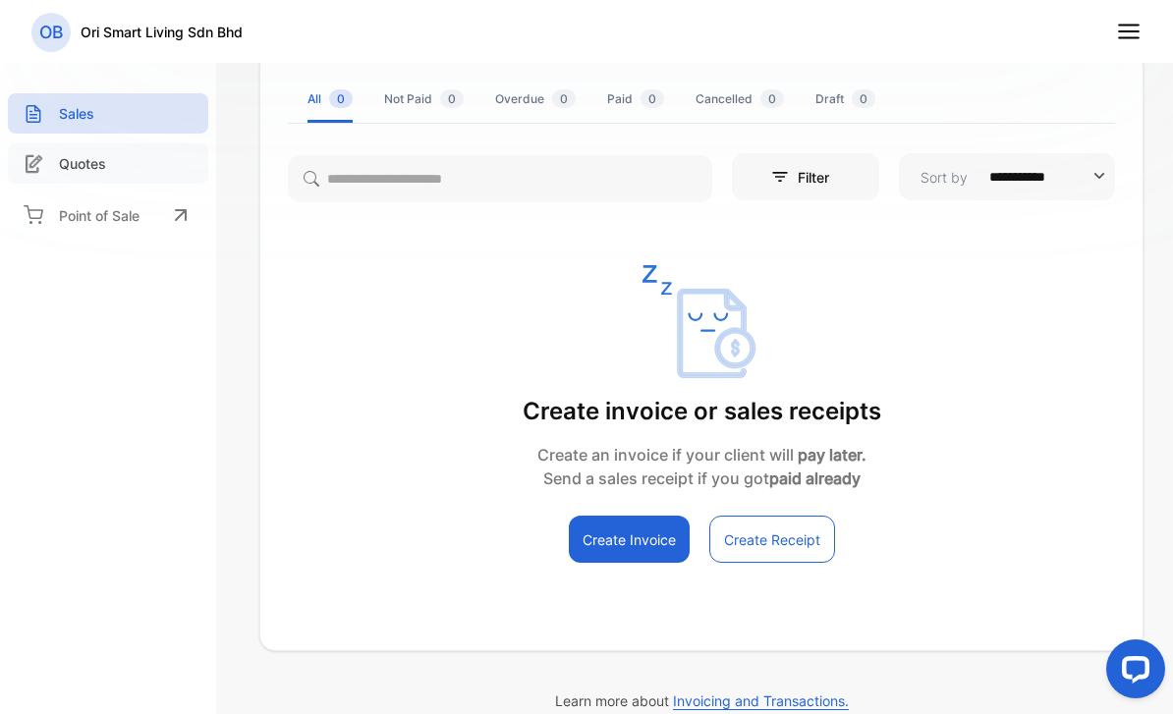
click at [102, 146] on div "Quotes" at bounding box center [108, 163] width 200 height 40
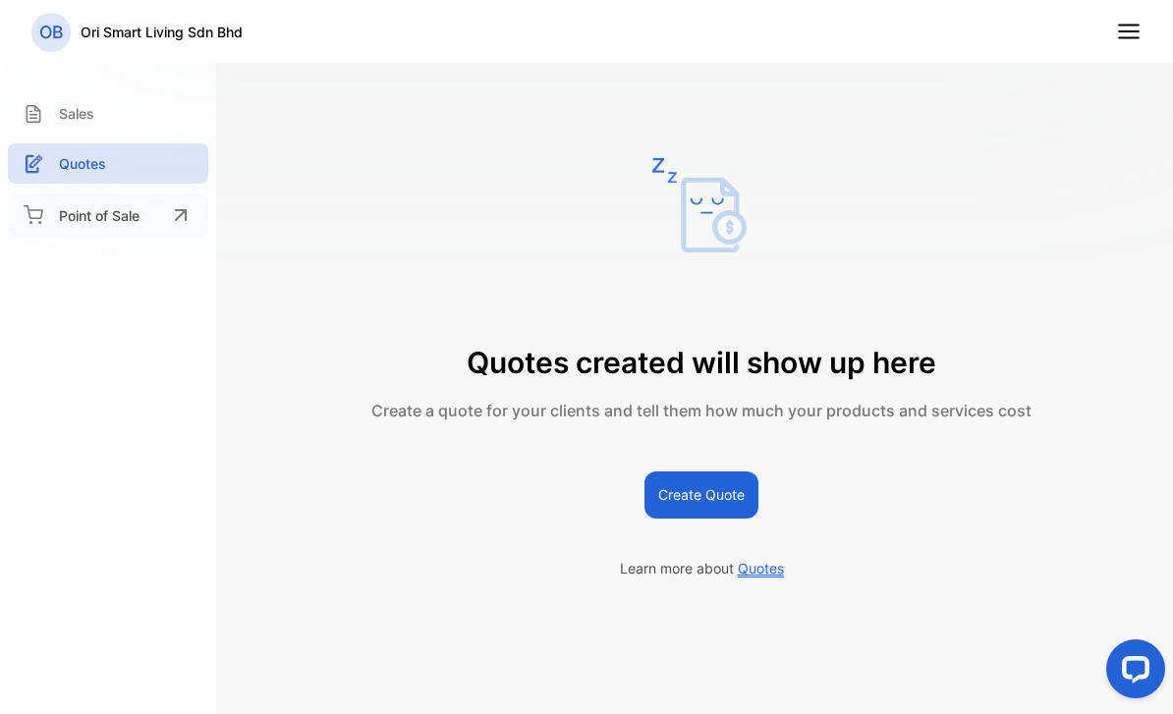
click at [99, 196] on div "Point of Sale" at bounding box center [108, 214] width 200 height 43
click at [673, 518] on button "Create Quote" at bounding box center [701, 494] width 114 height 47
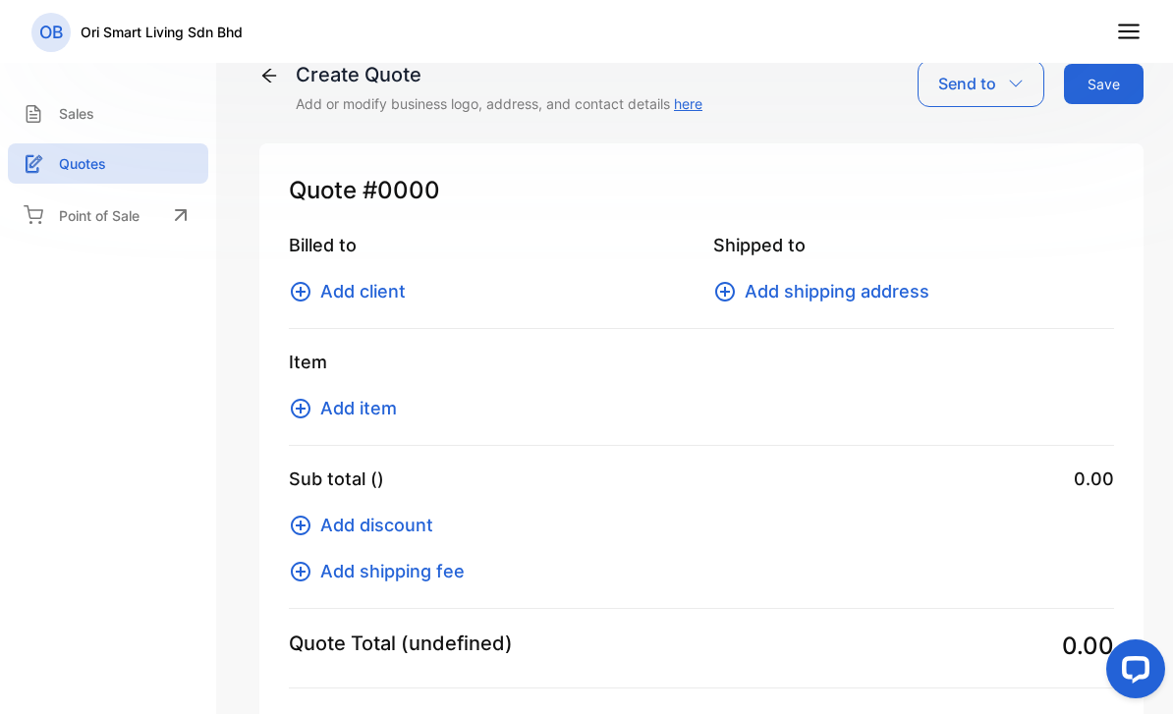
type input "**********"
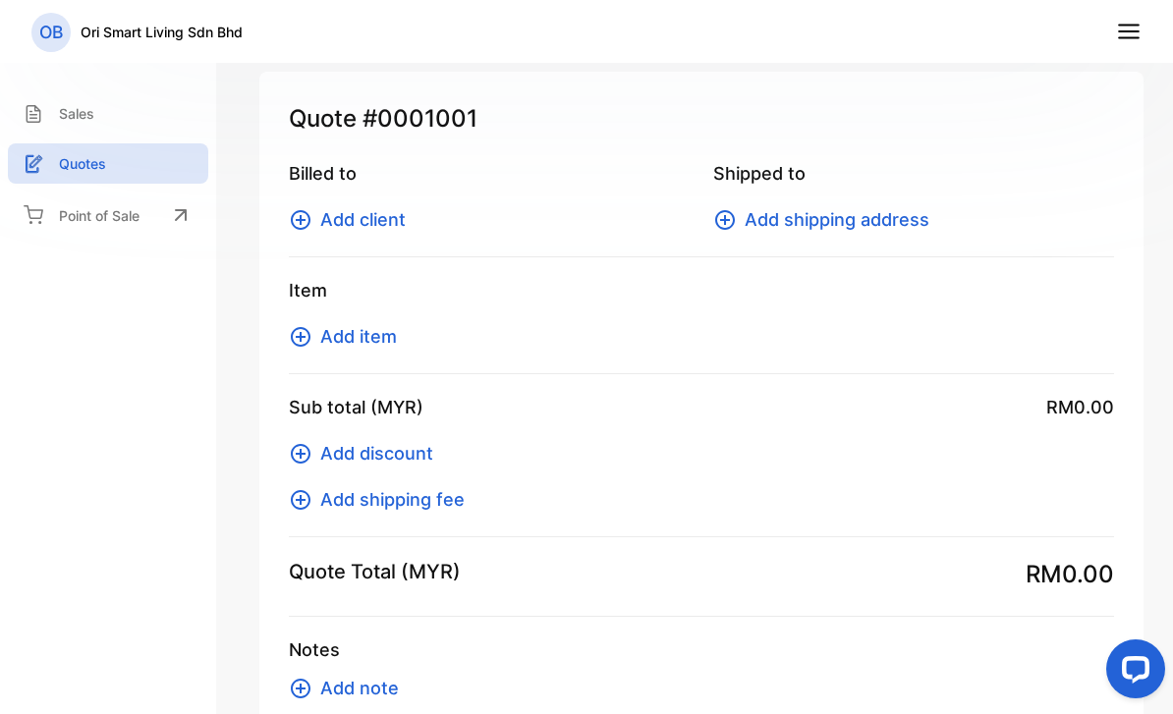
scroll to position [74, 0]
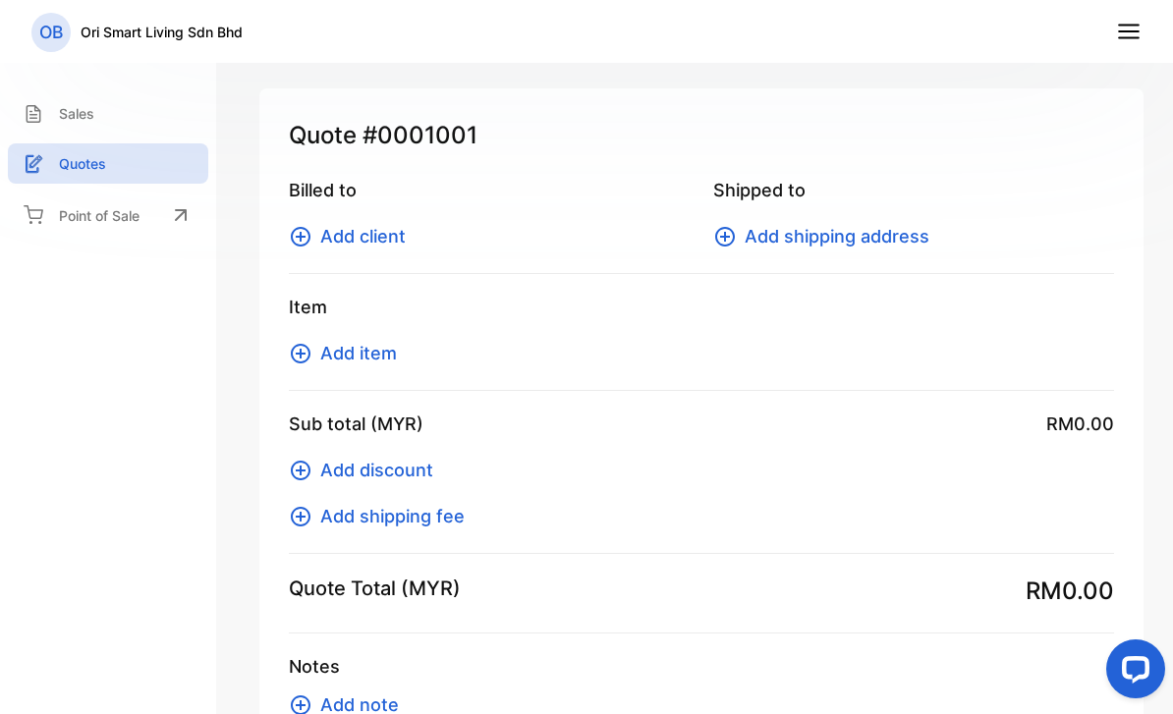
click at [299, 350] on icon at bounding box center [301, 354] width 24 height 24
click at [364, 344] on span "Add item" at bounding box center [358, 353] width 77 height 27
click at [397, 478] on span "Add discount" at bounding box center [376, 470] width 113 height 27
click at [370, 356] on span "Add item" at bounding box center [358, 353] width 77 height 27
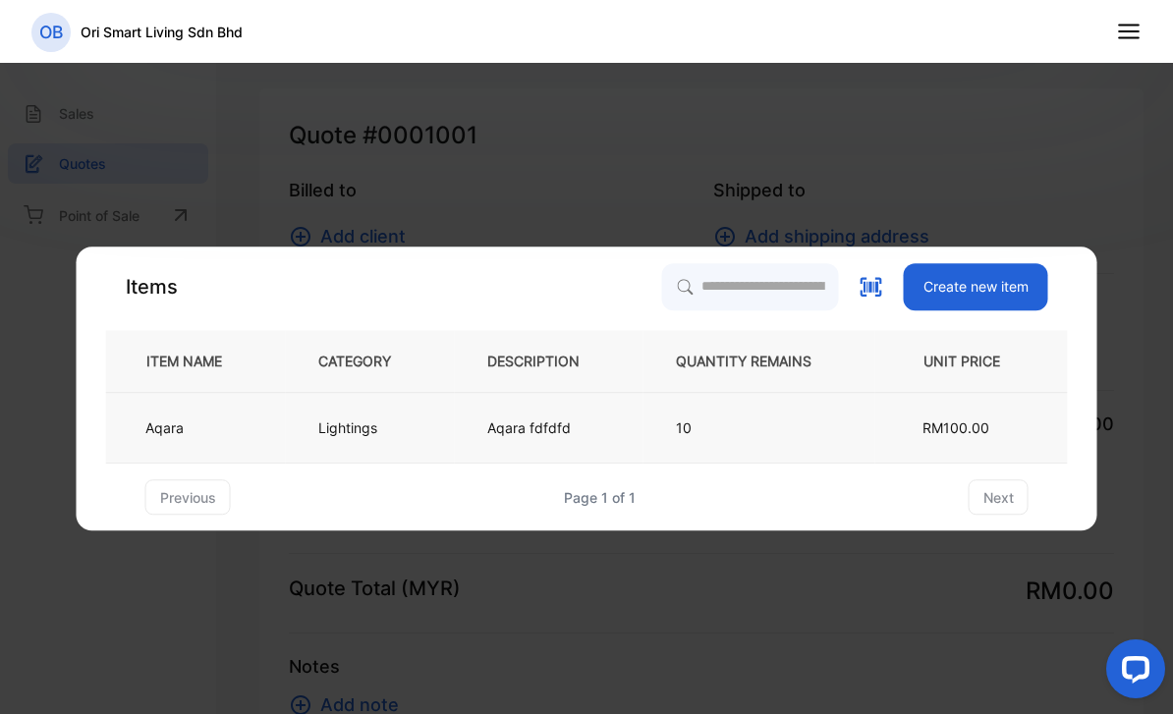
click at [409, 436] on td "Lightings" at bounding box center [370, 428] width 169 height 71
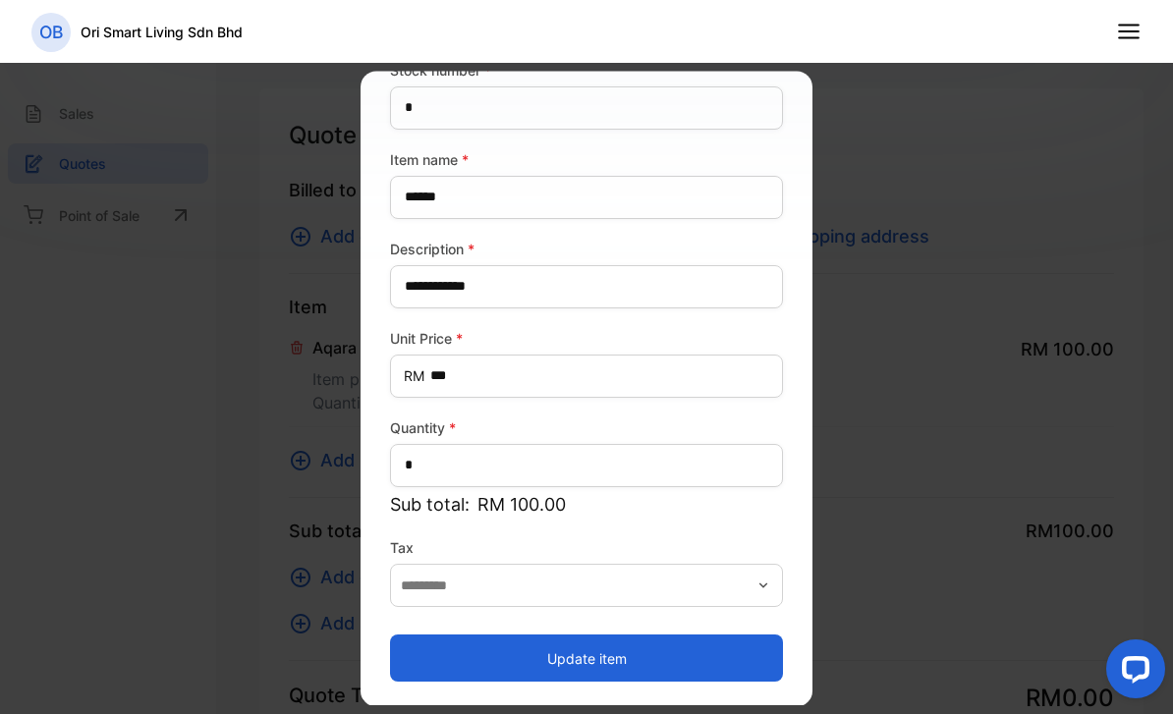
scroll to position [117, 0]
click at [600, 653] on button "Update item" at bounding box center [586, 658] width 393 height 47
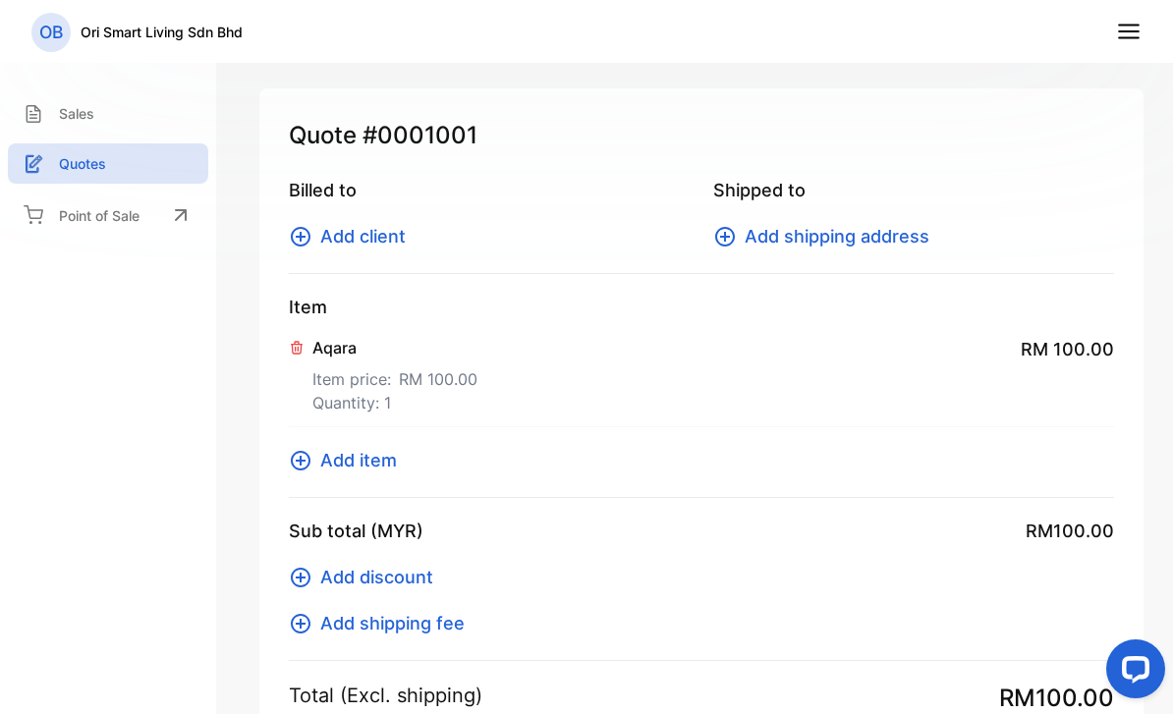
click at [403, 393] on p "Quantity: 1" at bounding box center [394, 403] width 165 height 24
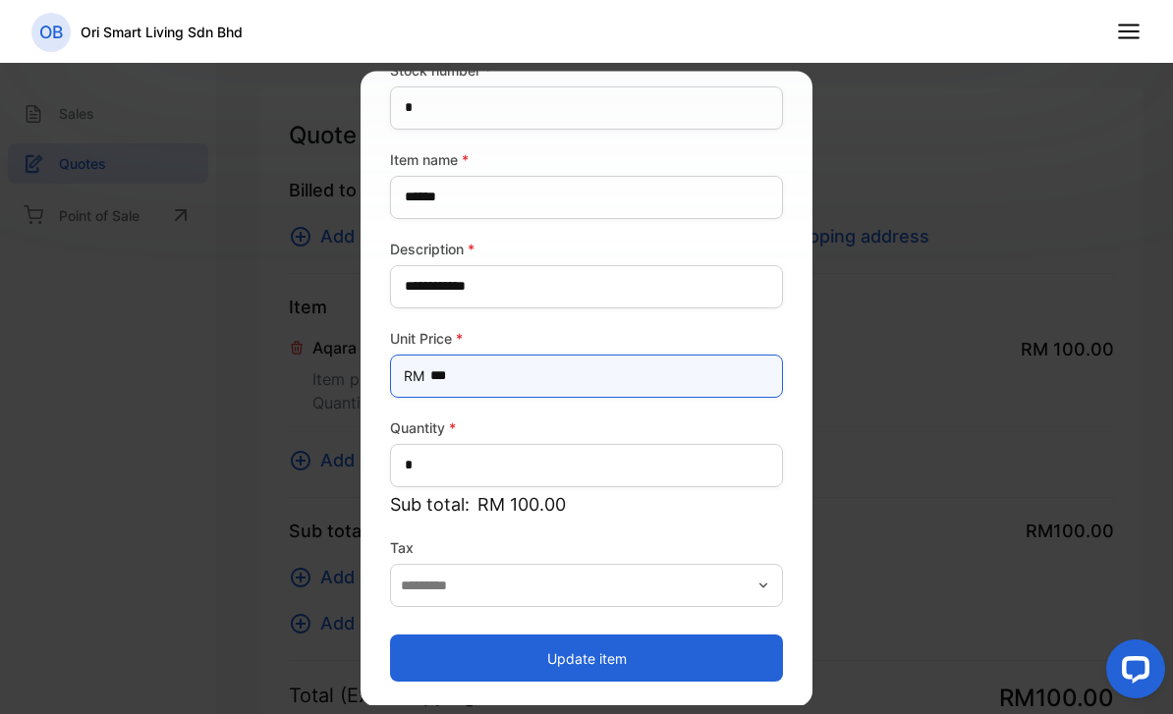
click at [514, 376] on Price-inputprice "***" at bounding box center [586, 376] width 393 height 43
type Price-inputprice "*"
type Price-inputprice "**"
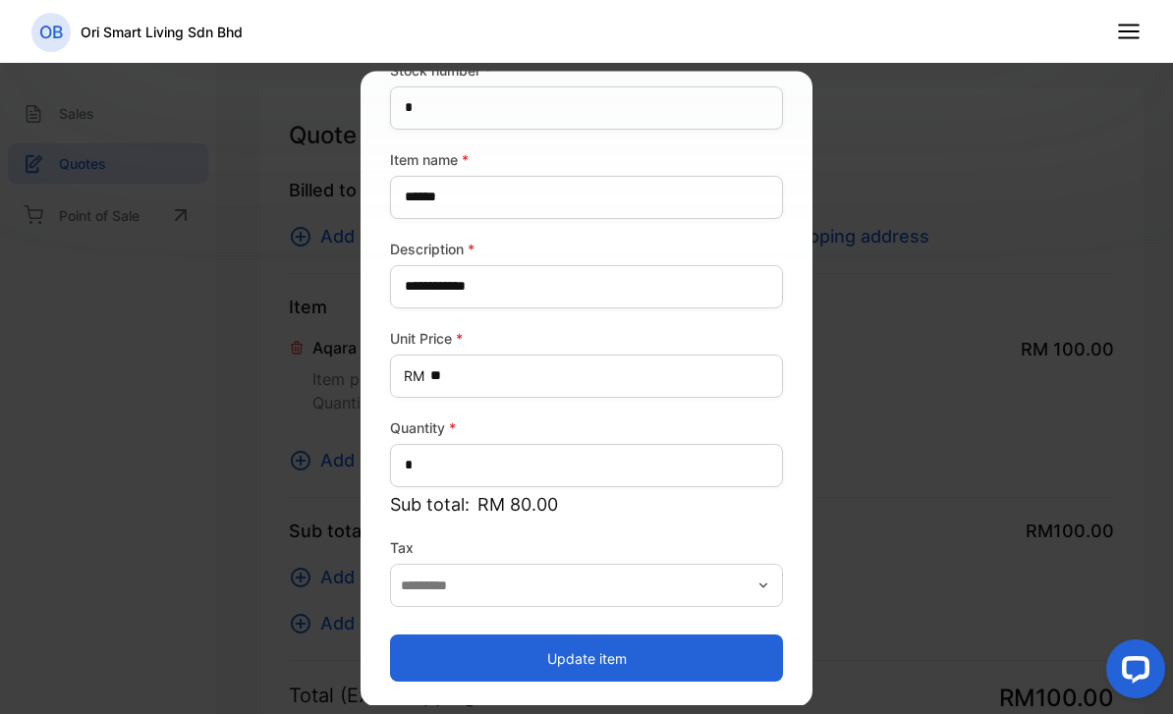
click at [749, 652] on button "Update item" at bounding box center [586, 658] width 393 height 47
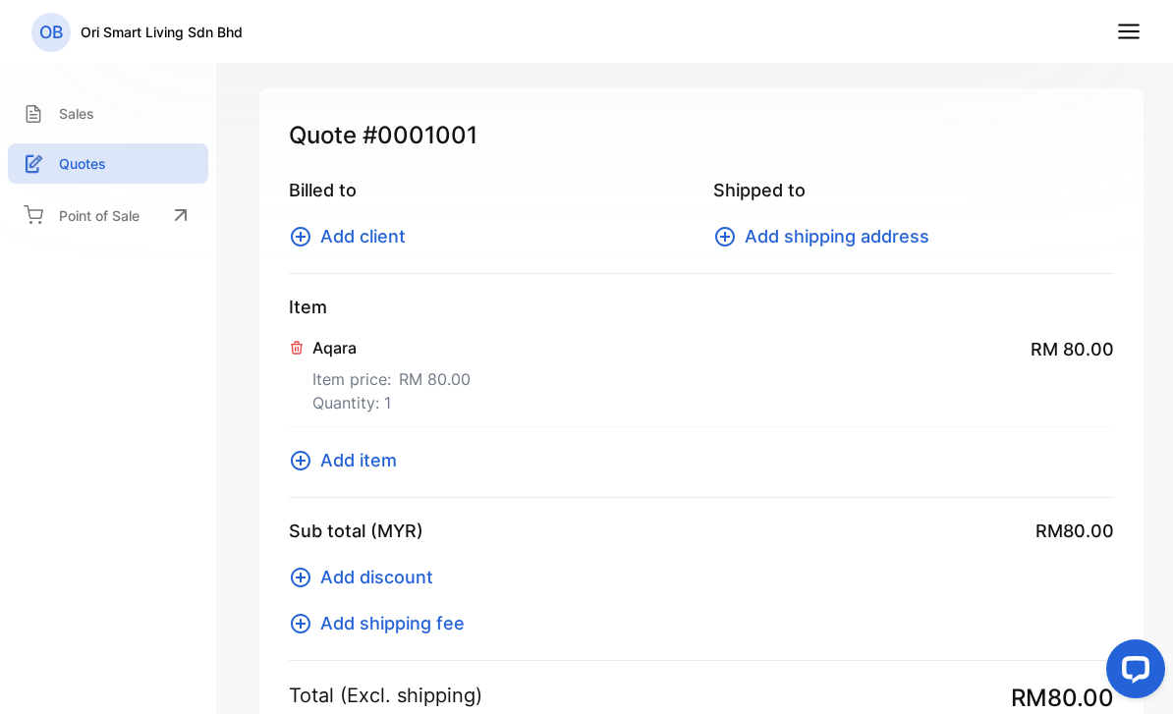
click at [387, 373] on p "Item price: RM 80.00" at bounding box center [391, 374] width 158 height 31
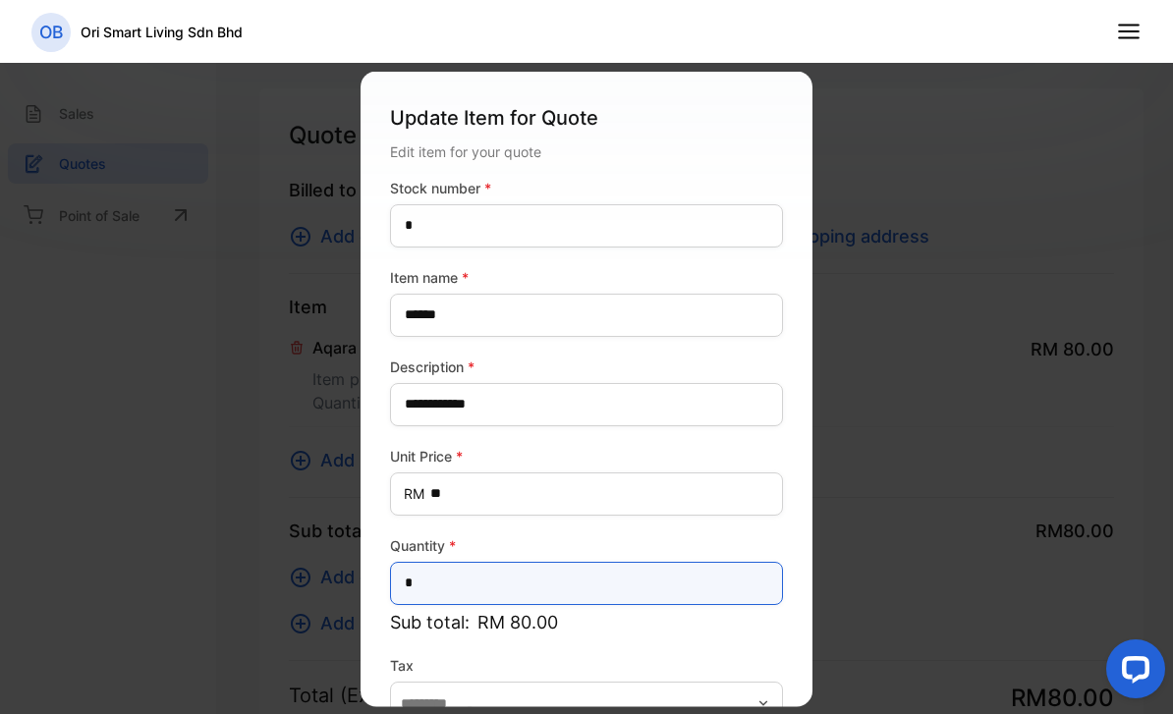
click at [489, 581] on input "*" at bounding box center [586, 582] width 393 height 43
type input "*"
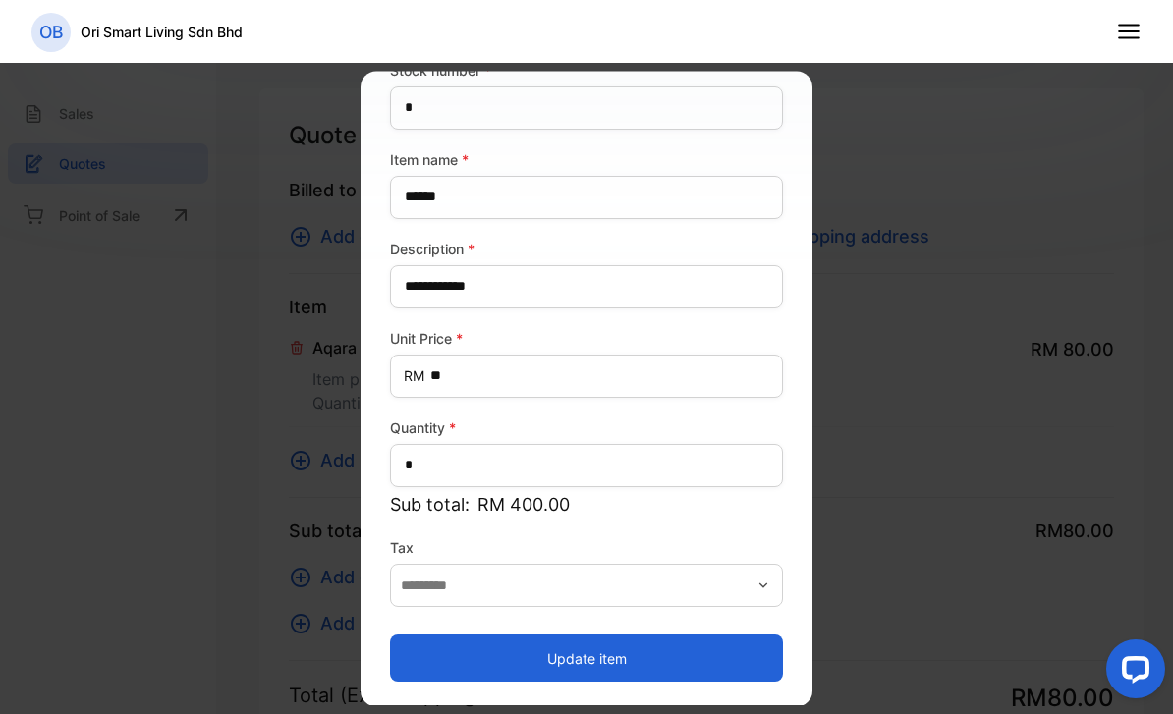
click at [739, 645] on button "Update item" at bounding box center [586, 658] width 393 height 47
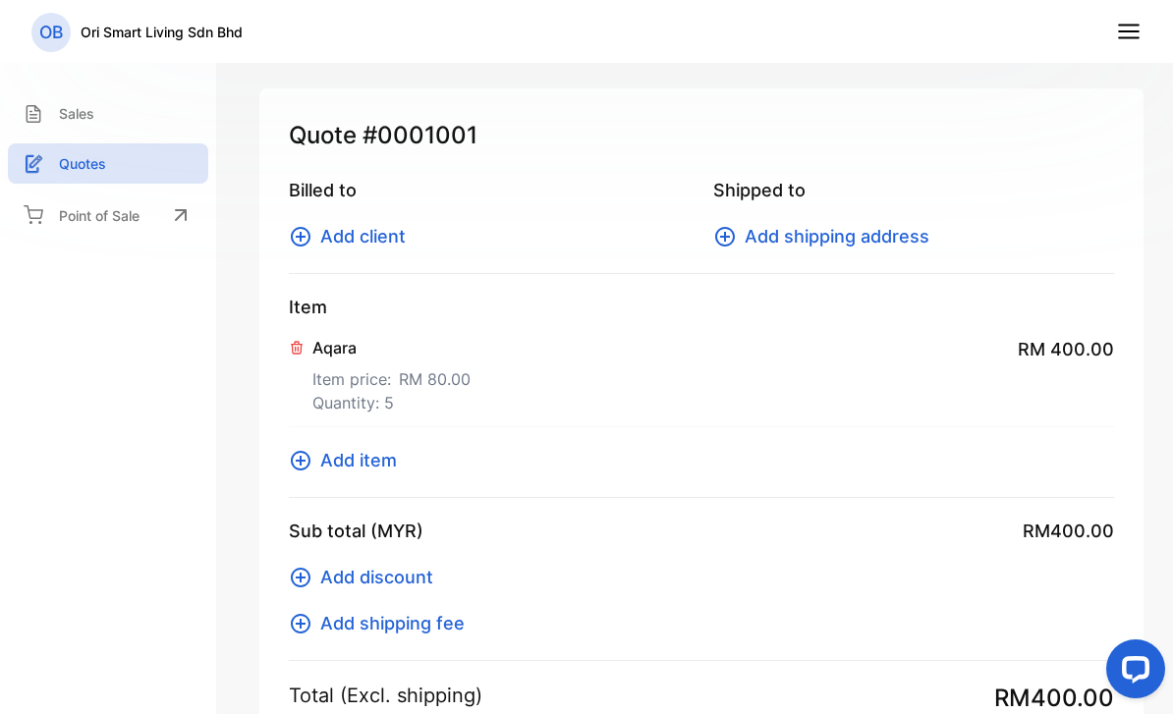
click at [437, 125] on span "#0001001" at bounding box center [419, 135] width 115 height 35
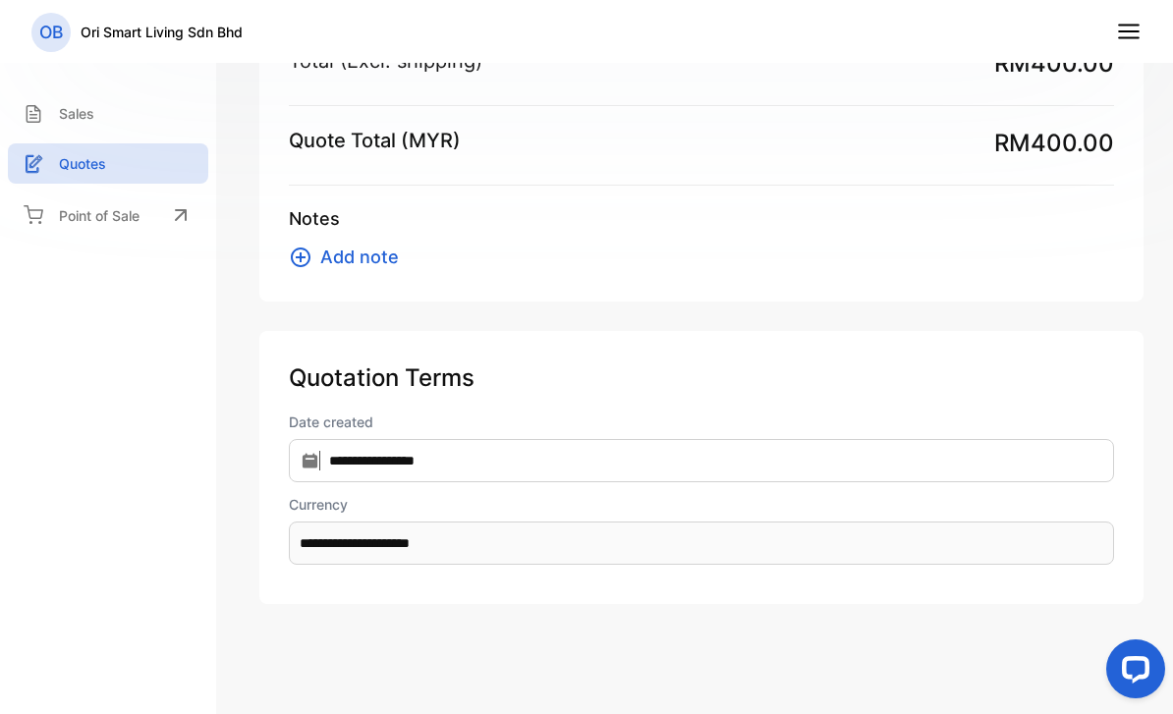
scroll to position [708, 0]
click at [152, 30] on p "Ori Smart Living Sdn Bhd" at bounding box center [162, 32] width 162 height 21
click at [1131, 39] on icon at bounding box center [1129, 32] width 26 height 26
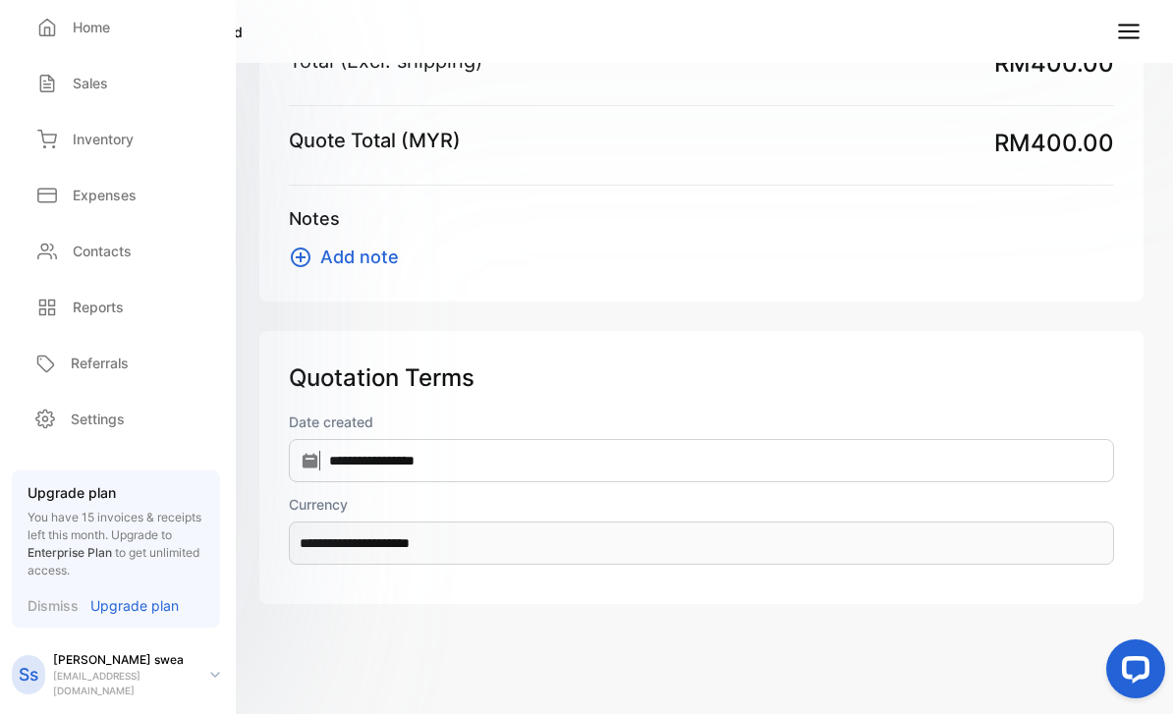
click at [143, 608] on p "Upgrade plan" at bounding box center [134, 605] width 88 height 21
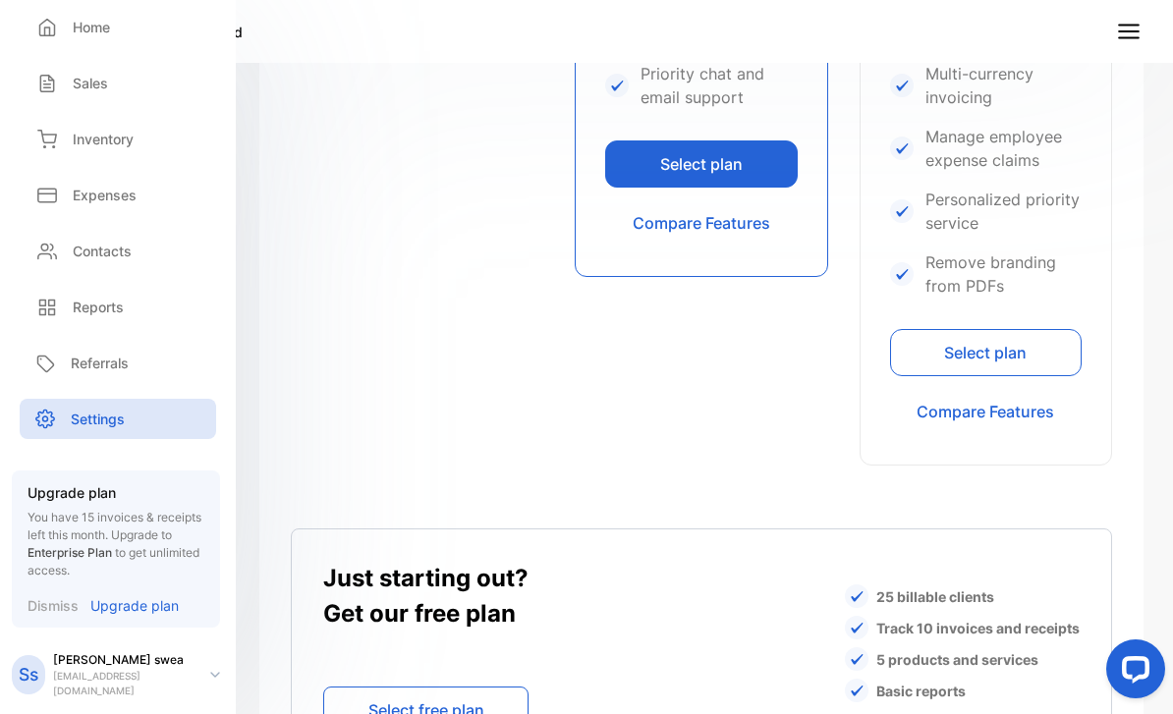
scroll to position [1336, 0]
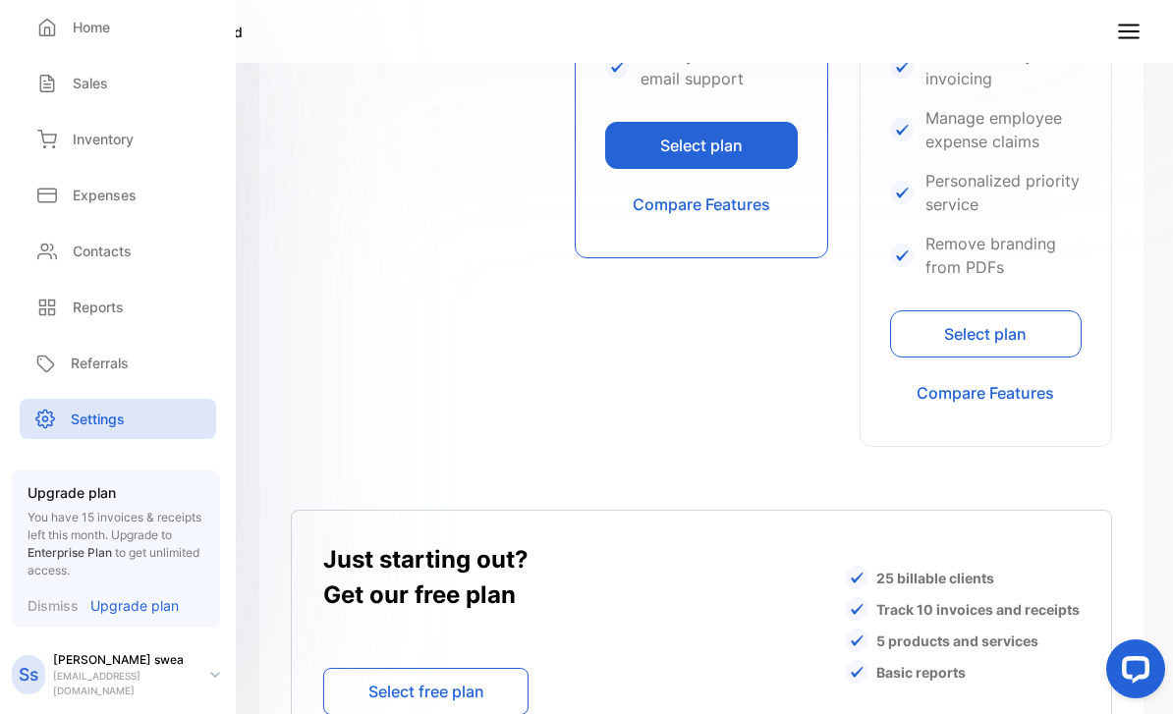
click at [952, 334] on button "Select plan" at bounding box center [985, 333] width 191 height 47
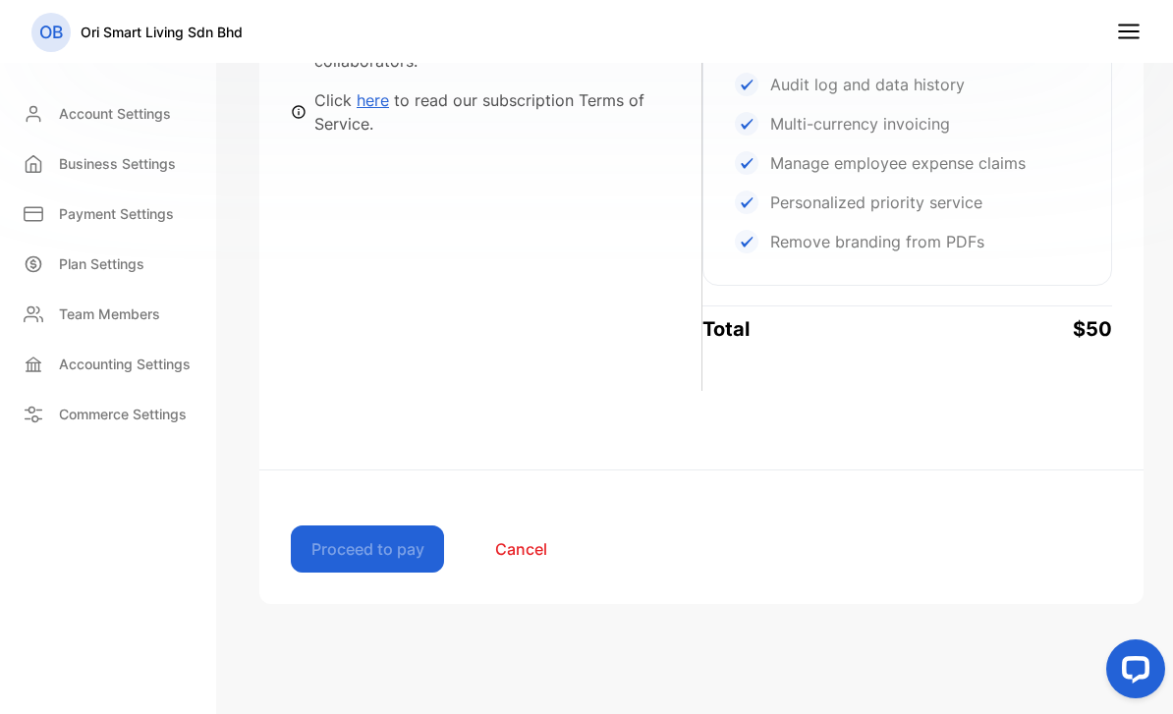
scroll to position [902, 0]
